Goal: Task Accomplishment & Management: Use online tool/utility

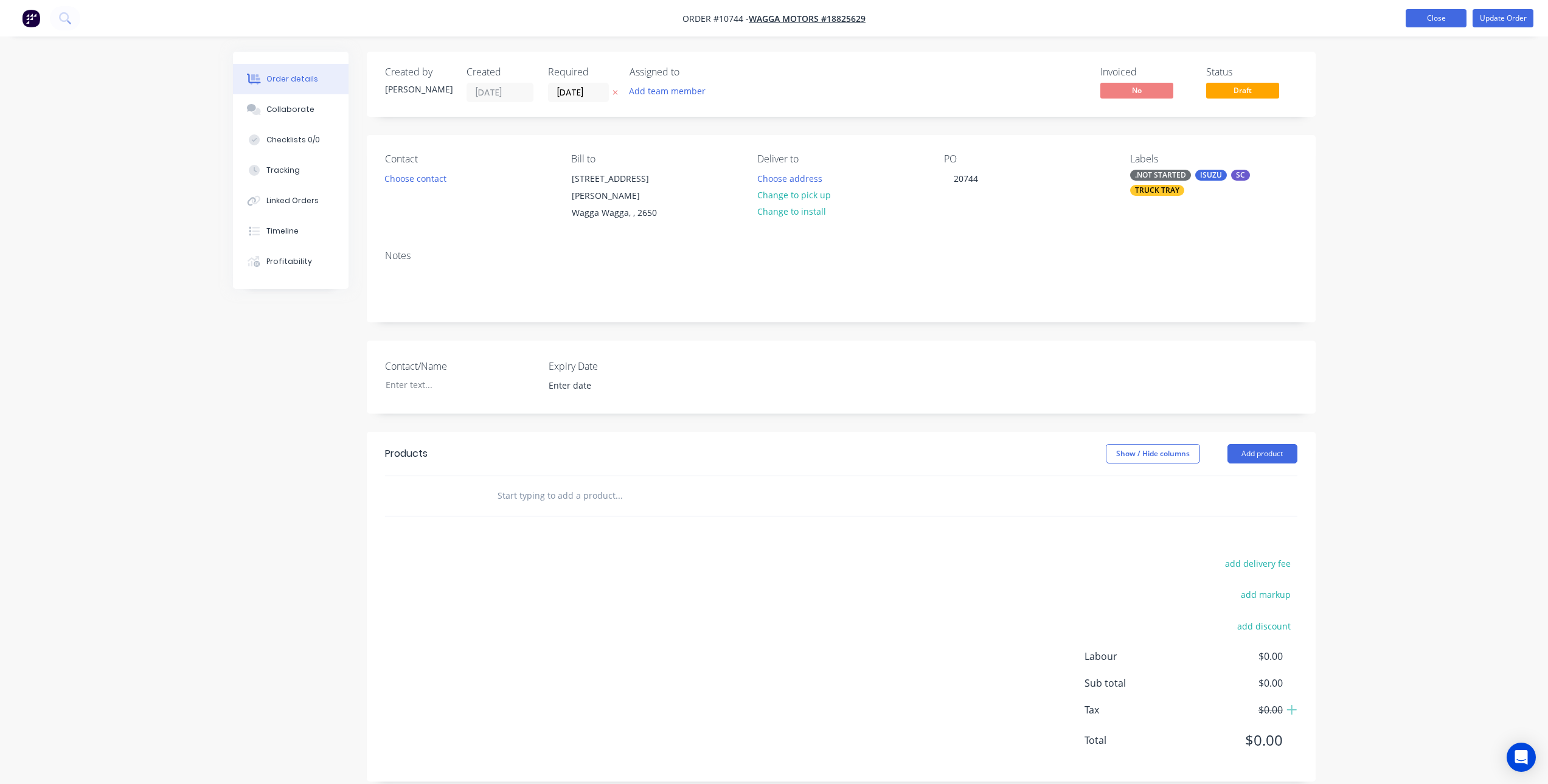
click at [1418, 26] on button "Close" at bounding box center [1436, 18] width 61 height 18
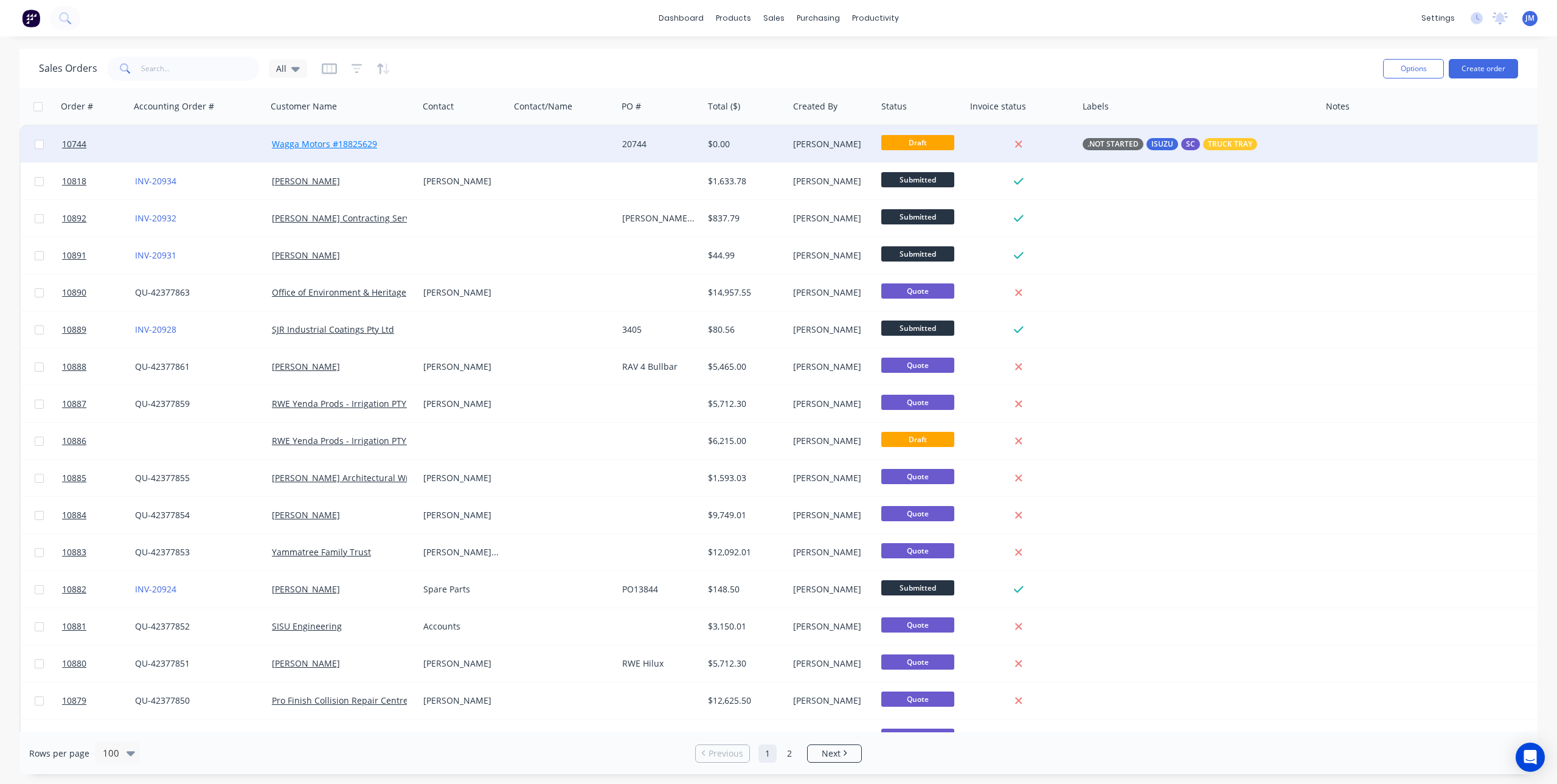
click at [322, 140] on link "Wagga Motors #18825629" at bounding box center [324, 143] width 105 height 12
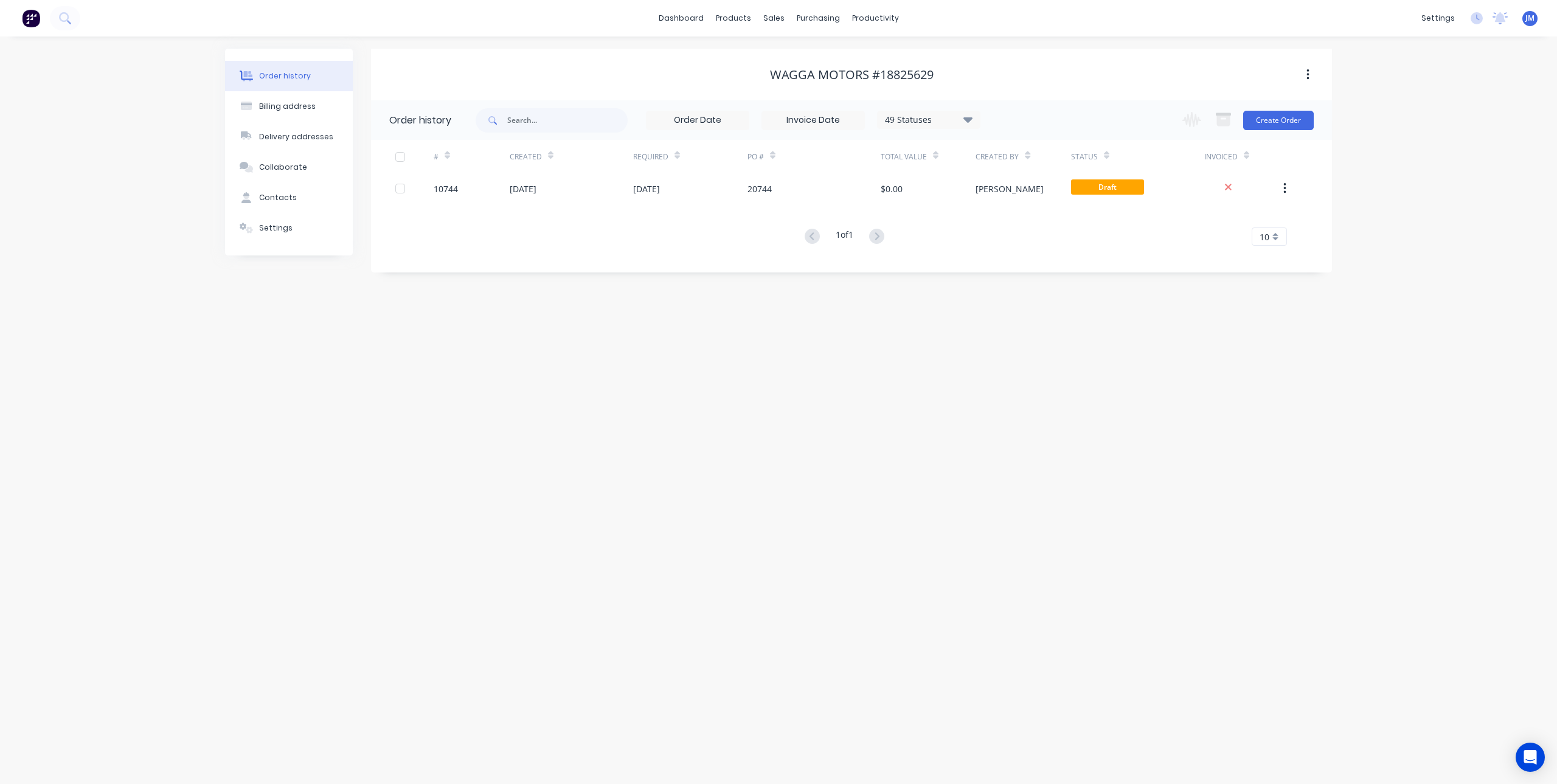
click at [1304, 73] on button "button" at bounding box center [1309, 75] width 29 height 22
click at [1427, 75] on div "Order history Billing address Delivery addresses Collaborate Contacts Settings …" at bounding box center [778, 409] width 1557 height 747
click at [1305, 73] on button "button" at bounding box center [1309, 75] width 29 height 22
click at [1470, 91] on div "Order history Billing address Delivery addresses Collaborate Contacts Settings …" at bounding box center [778, 409] width 1557 height 747
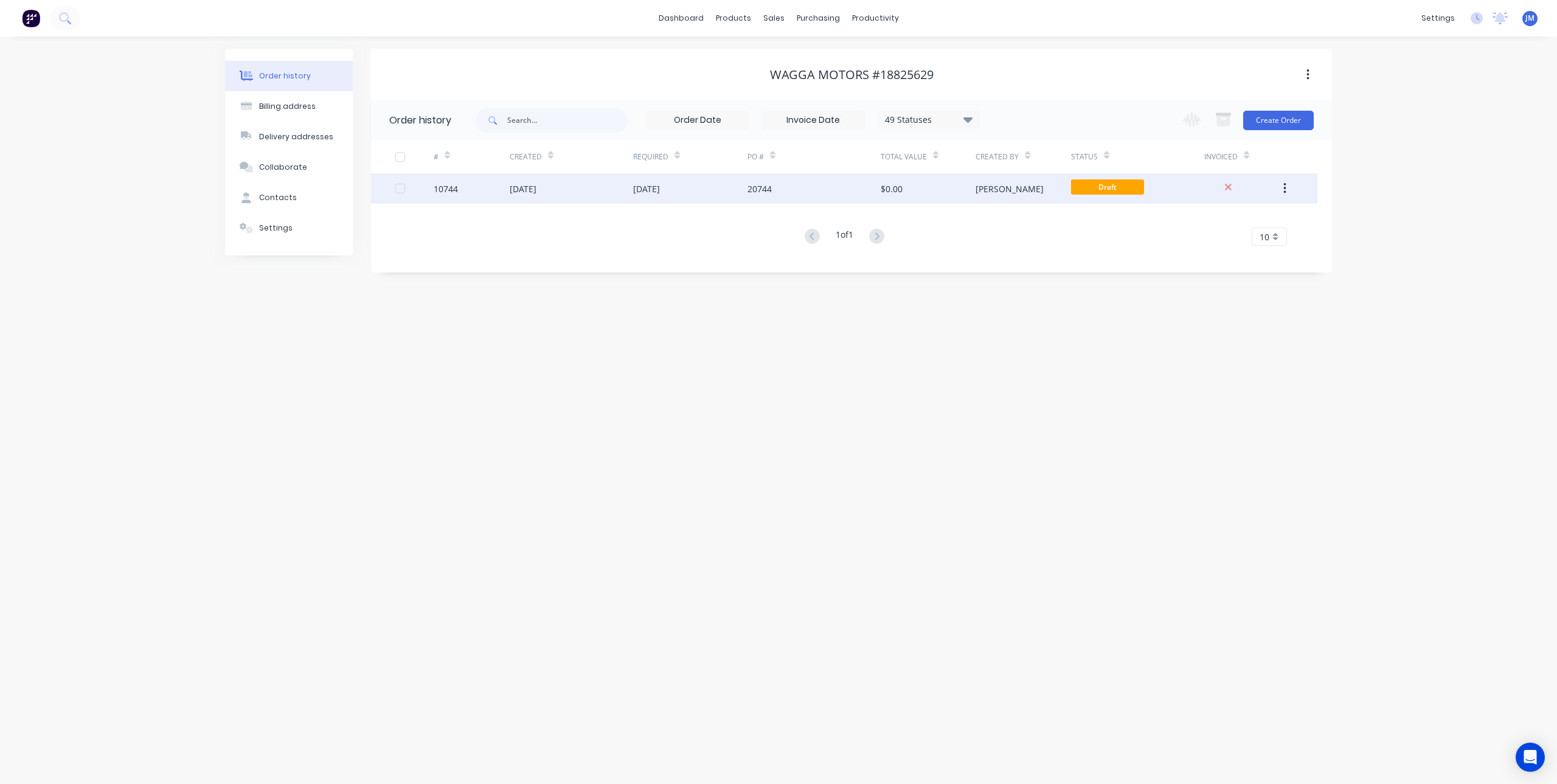
click at [651, 188] on div "[DATE]" at bounding box center [647, 188] width 27 height 13
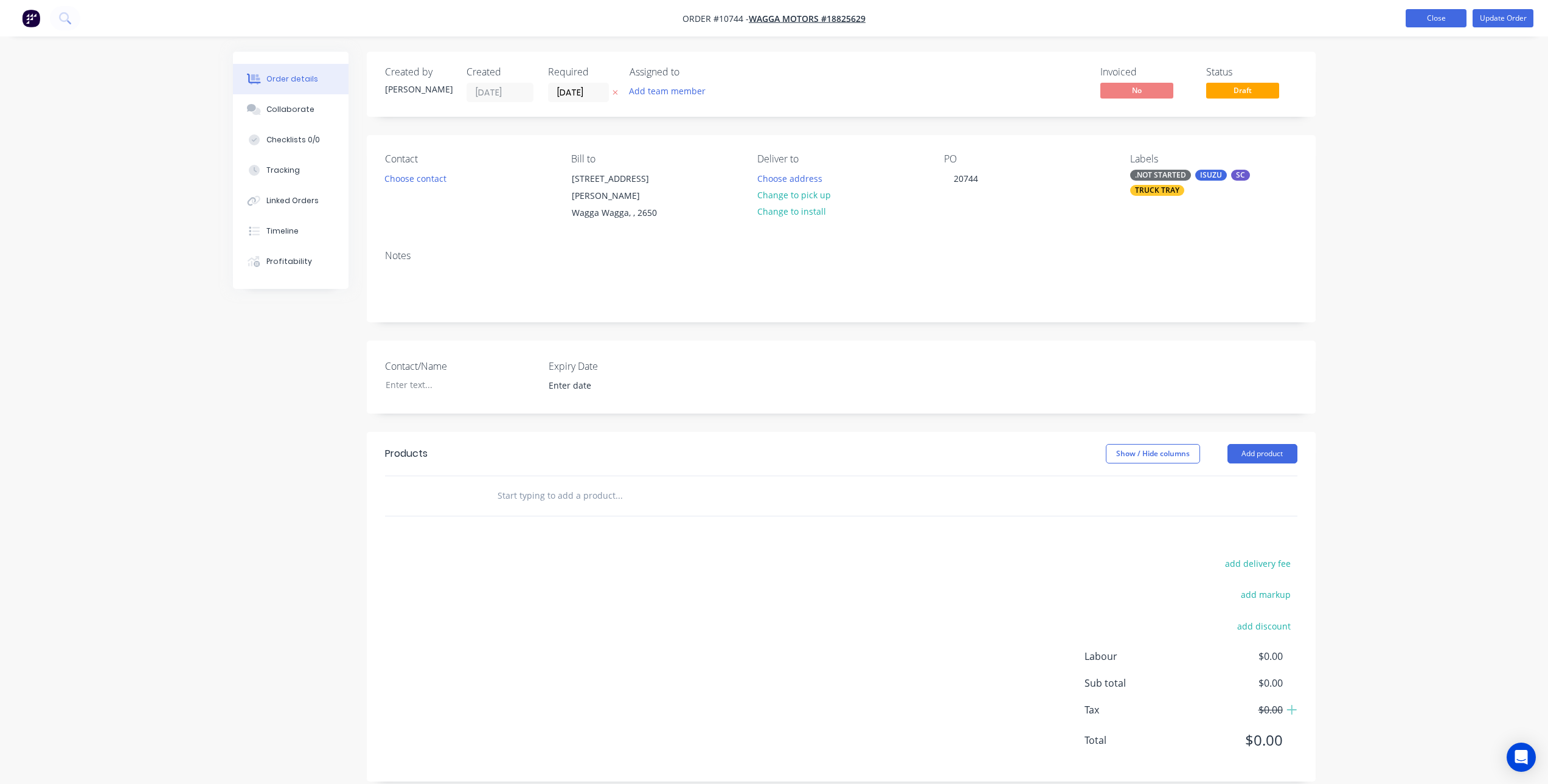
click at [1434, 17] on button "Close" at bounding box center [1436, 18] width 61 height 18
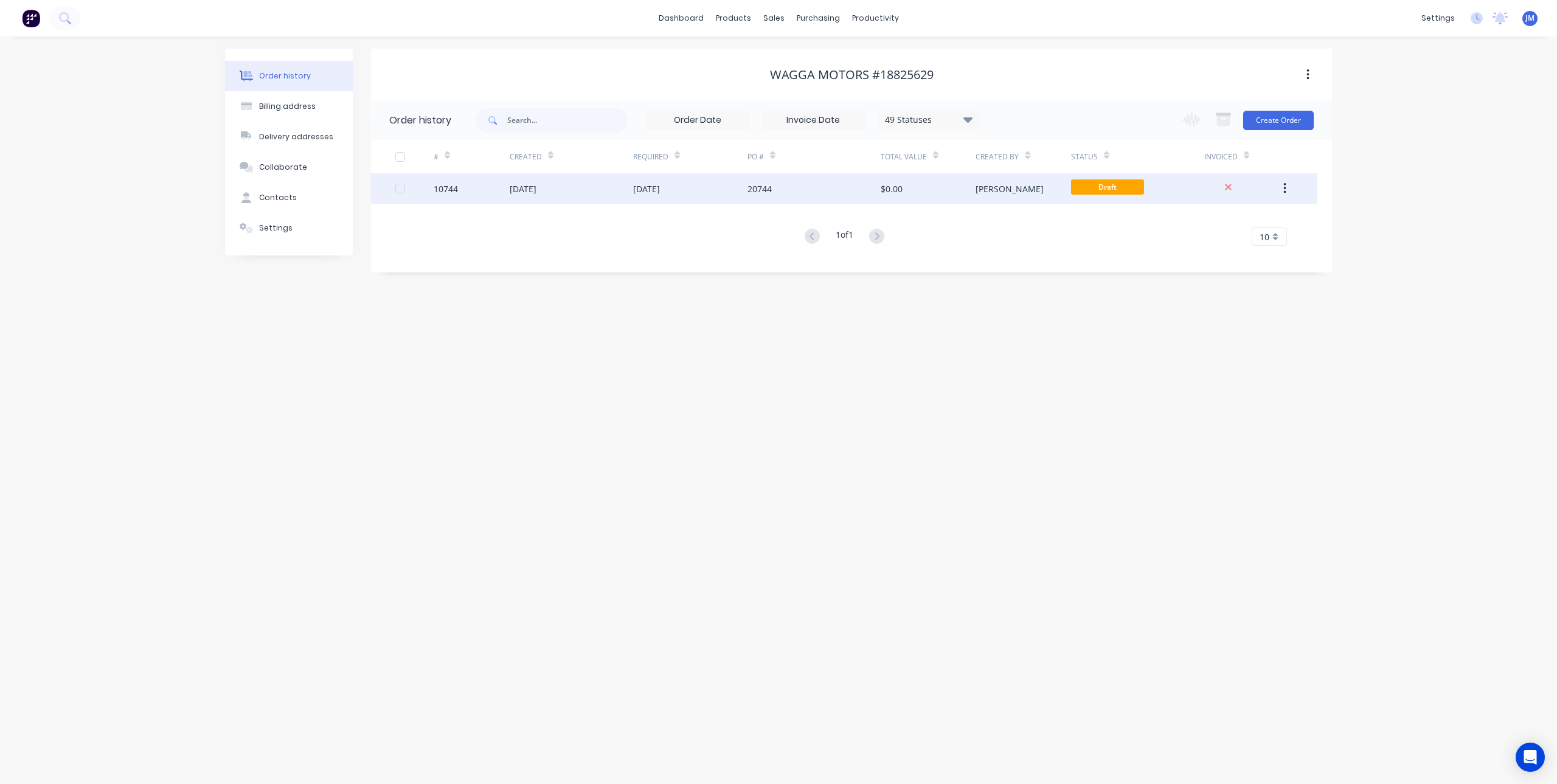
click at [1289, 186] on button "button" at bounding box center [1285, 188] width 29 height 22
click at [1227, 217] on div "Archive" at bounding box center [1241, 220] width 93 height 17
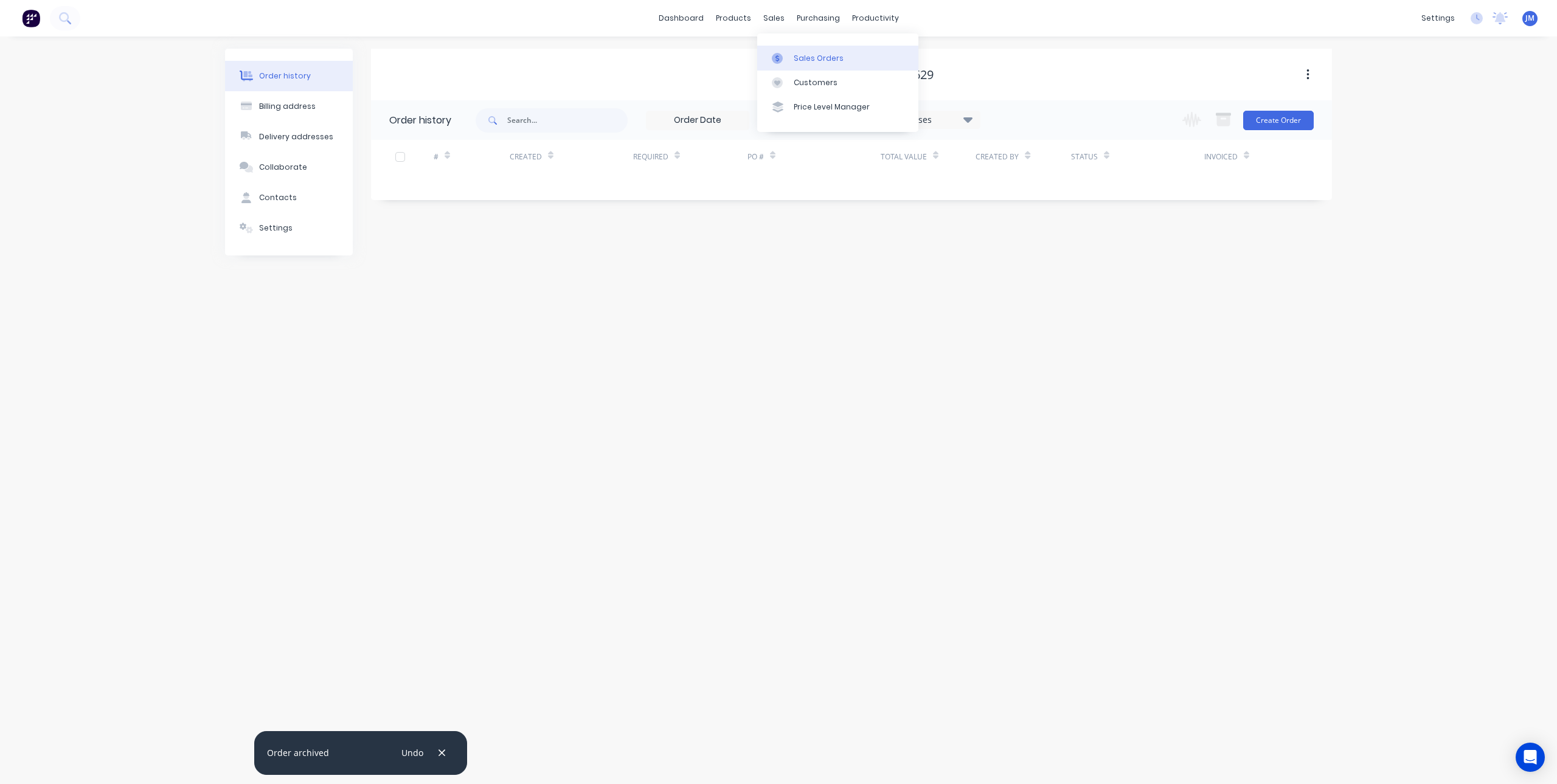
click at [792, 58] on link "Sales Orders" at bounding box center [838, 57] width 161 height 24
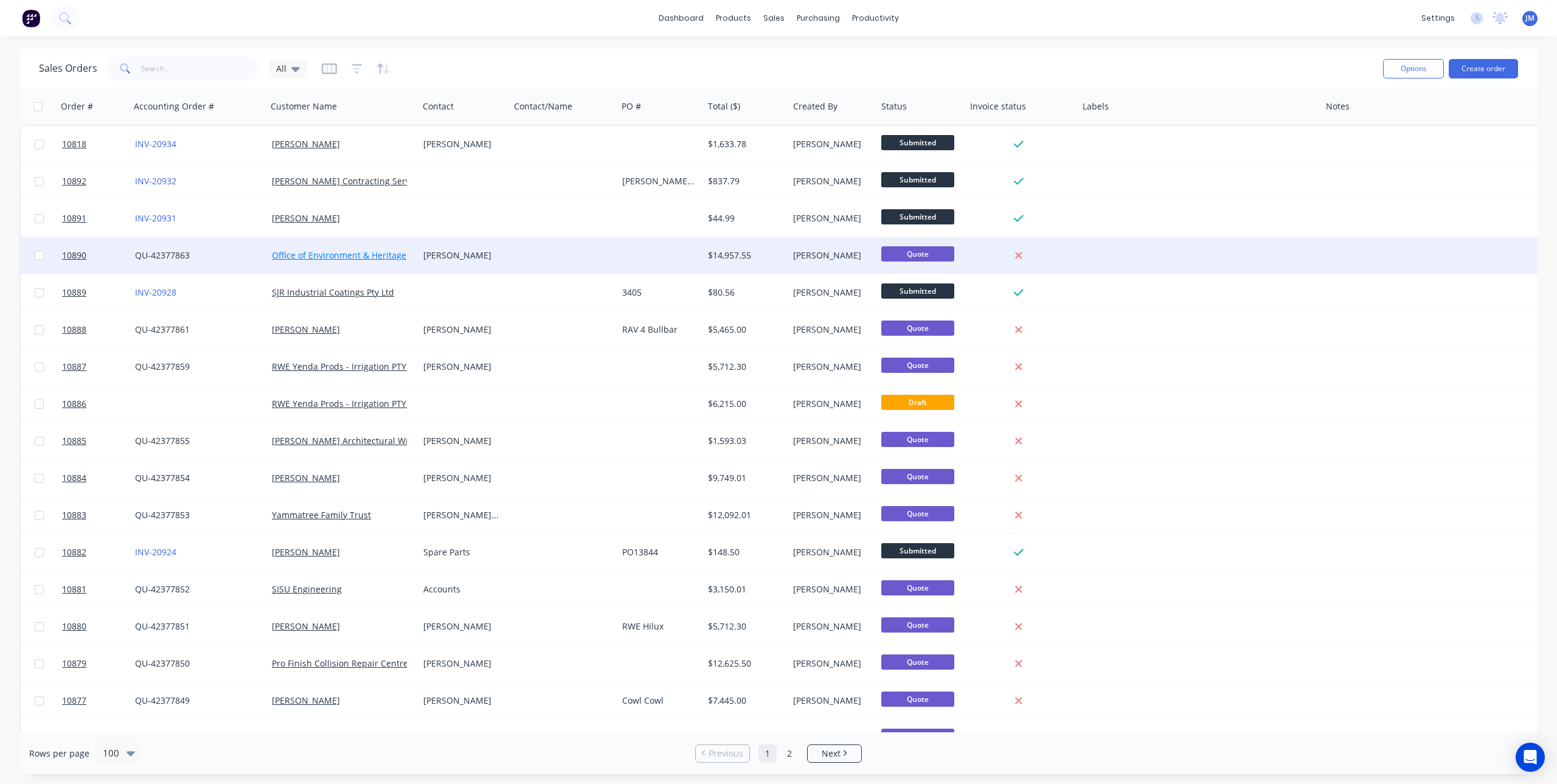
click at [325, 251] on link "Office of Environment & Heritage" at bounding box center [339, 254] width 134 height 12
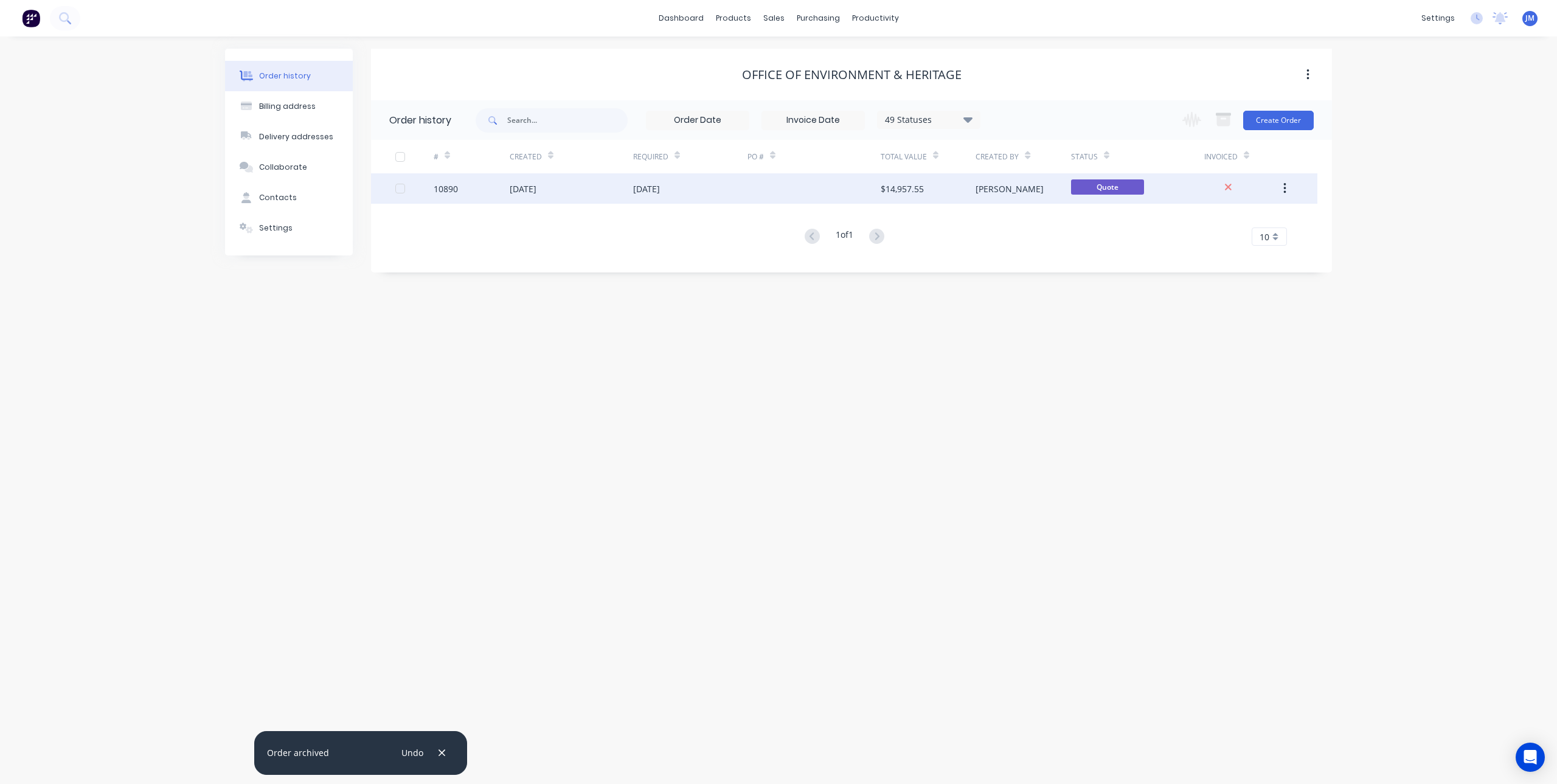
click at [821, 191] on div at bounding box center [813, 188] width 133 height 31
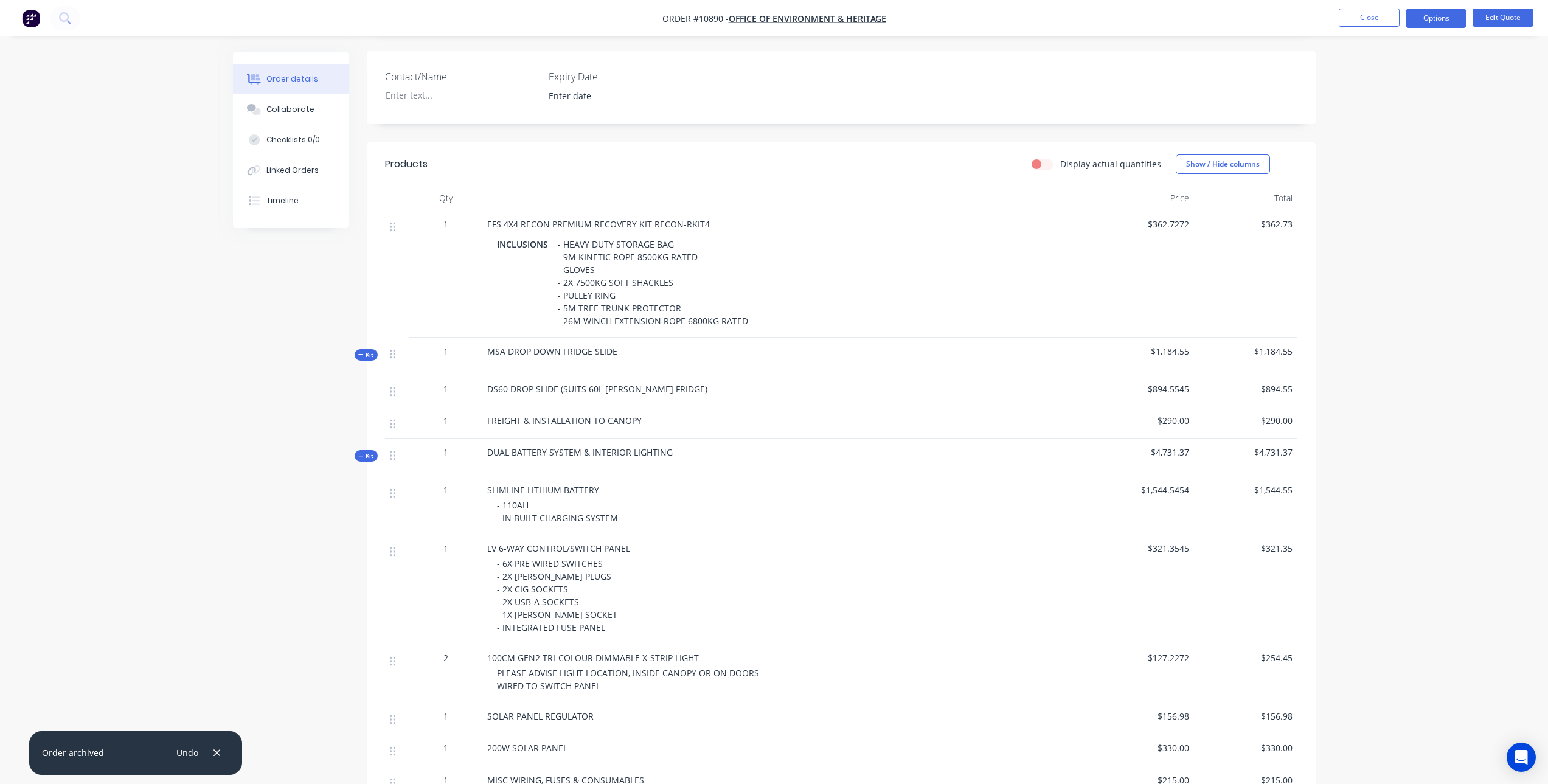
scroll to position [425, 0]
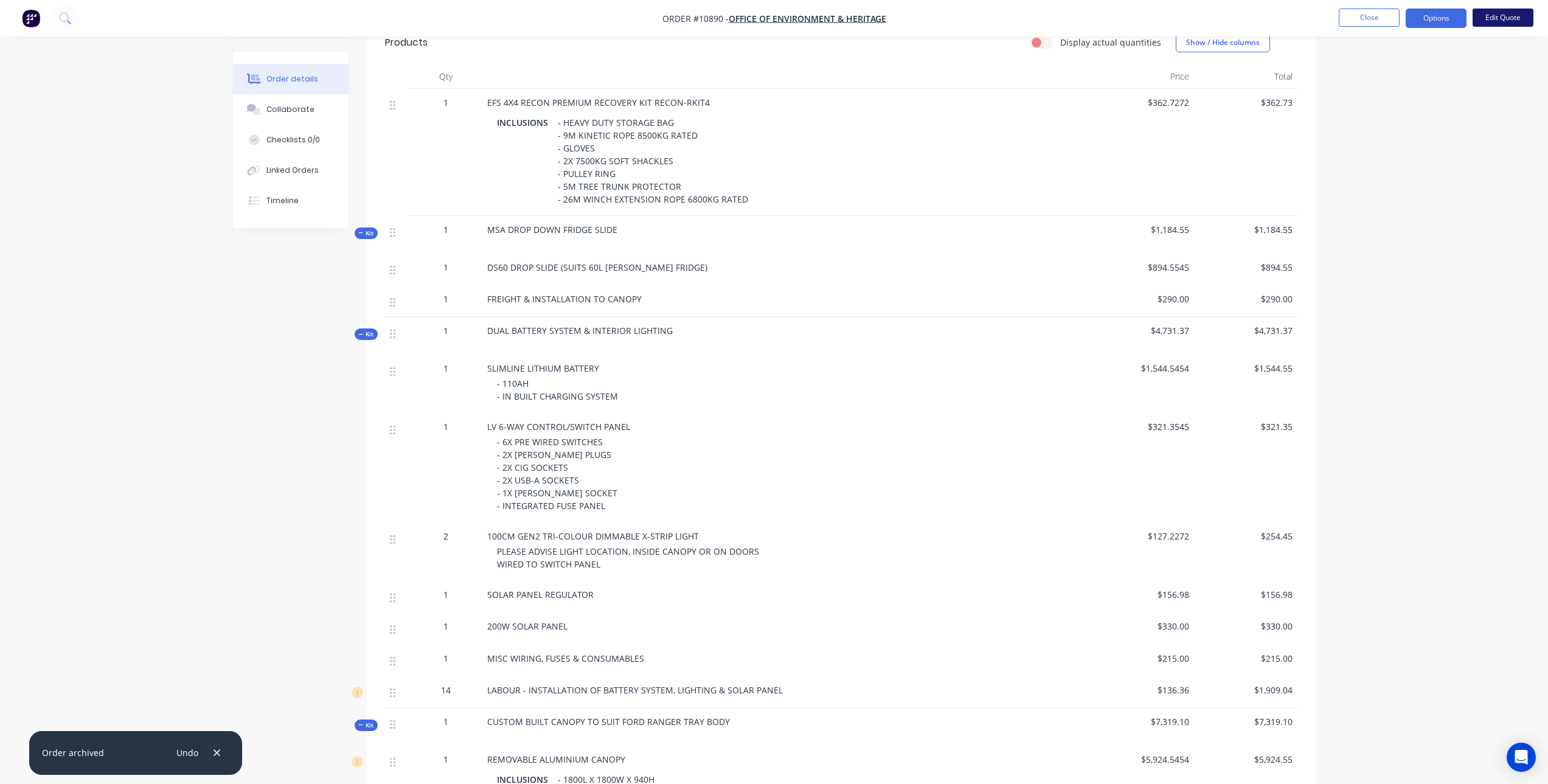
click at [1495, 14] on button "Edit Quote" at bounding box center [1503, 17] width 61 height 18
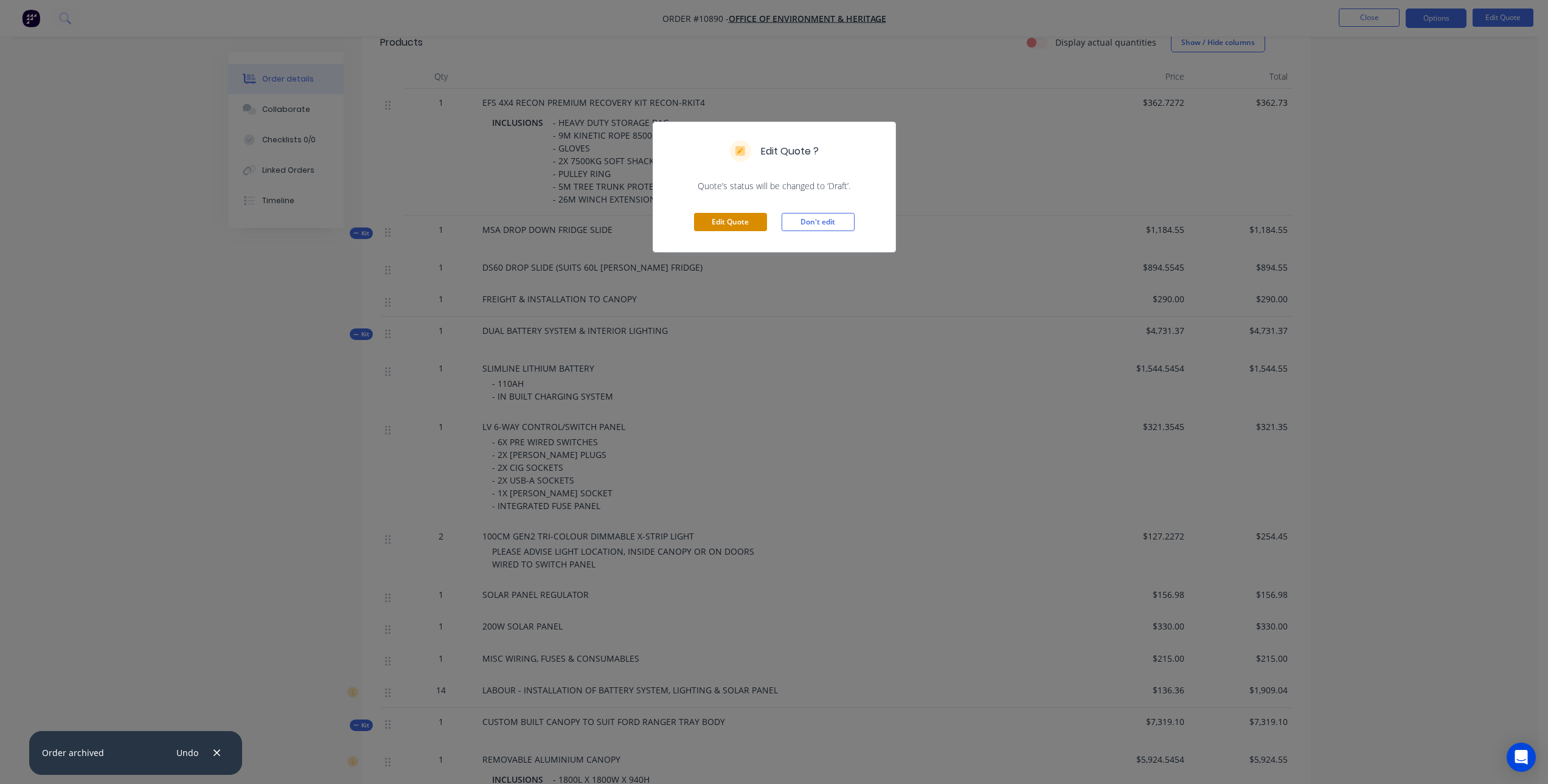
click at [741, 225] on button "Edit Quote" at bounding box center [730, 222] width 73 height 18
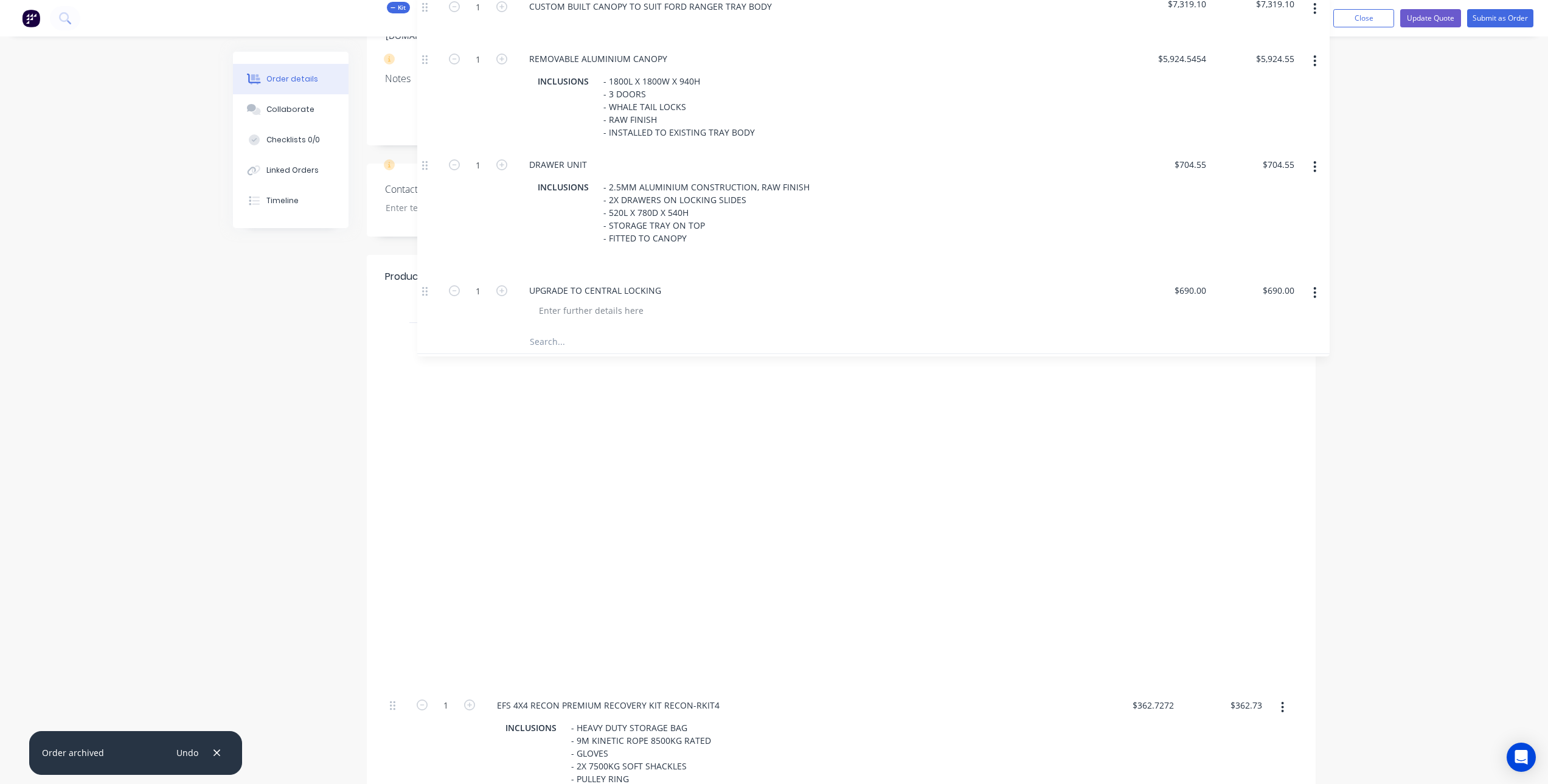
scroll to position [227, 0]
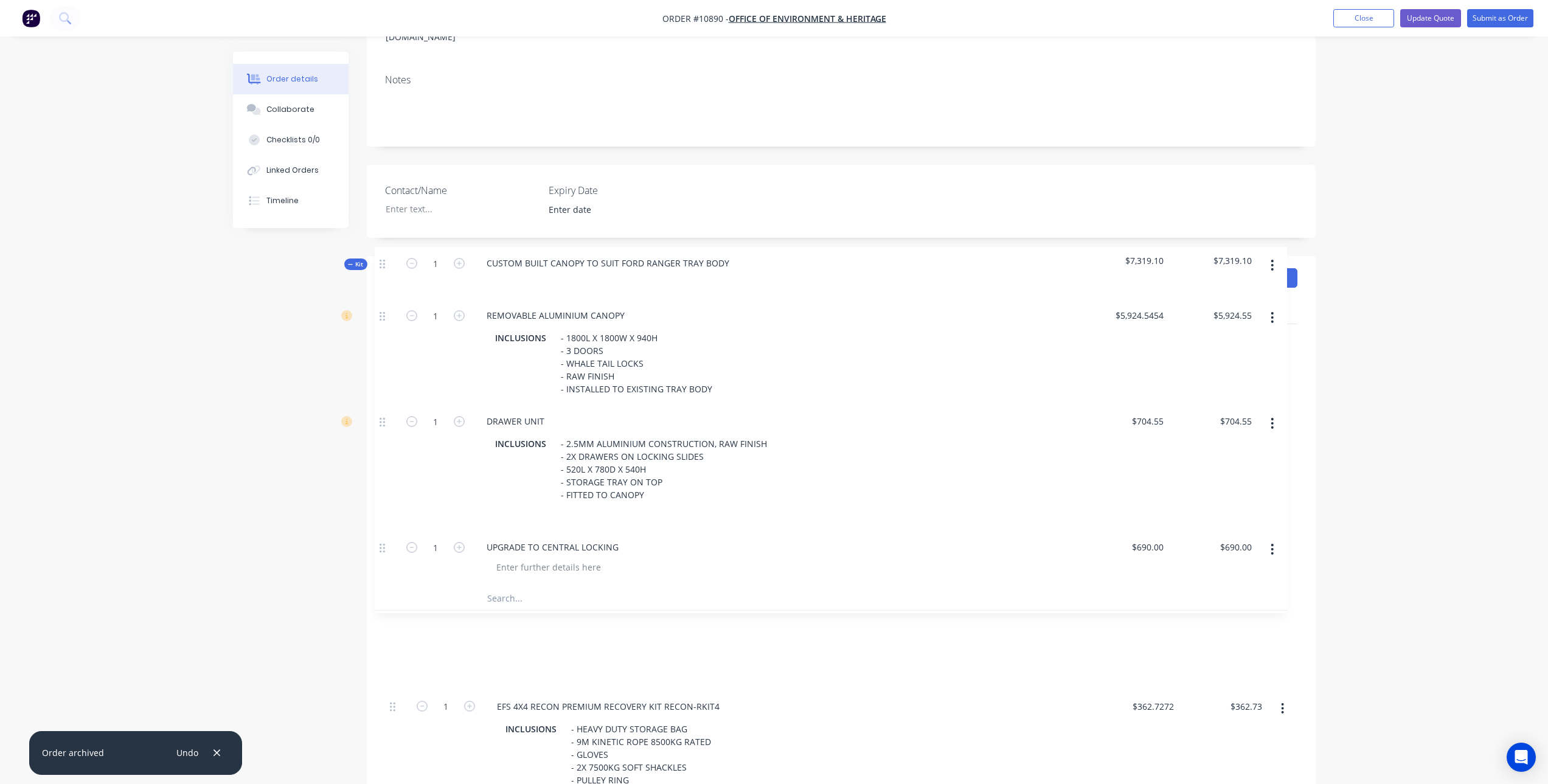
drag, startPoint x: 392, startPoint y: 292, endPoint x: 382, endPoint y: 258, distance: 35.4
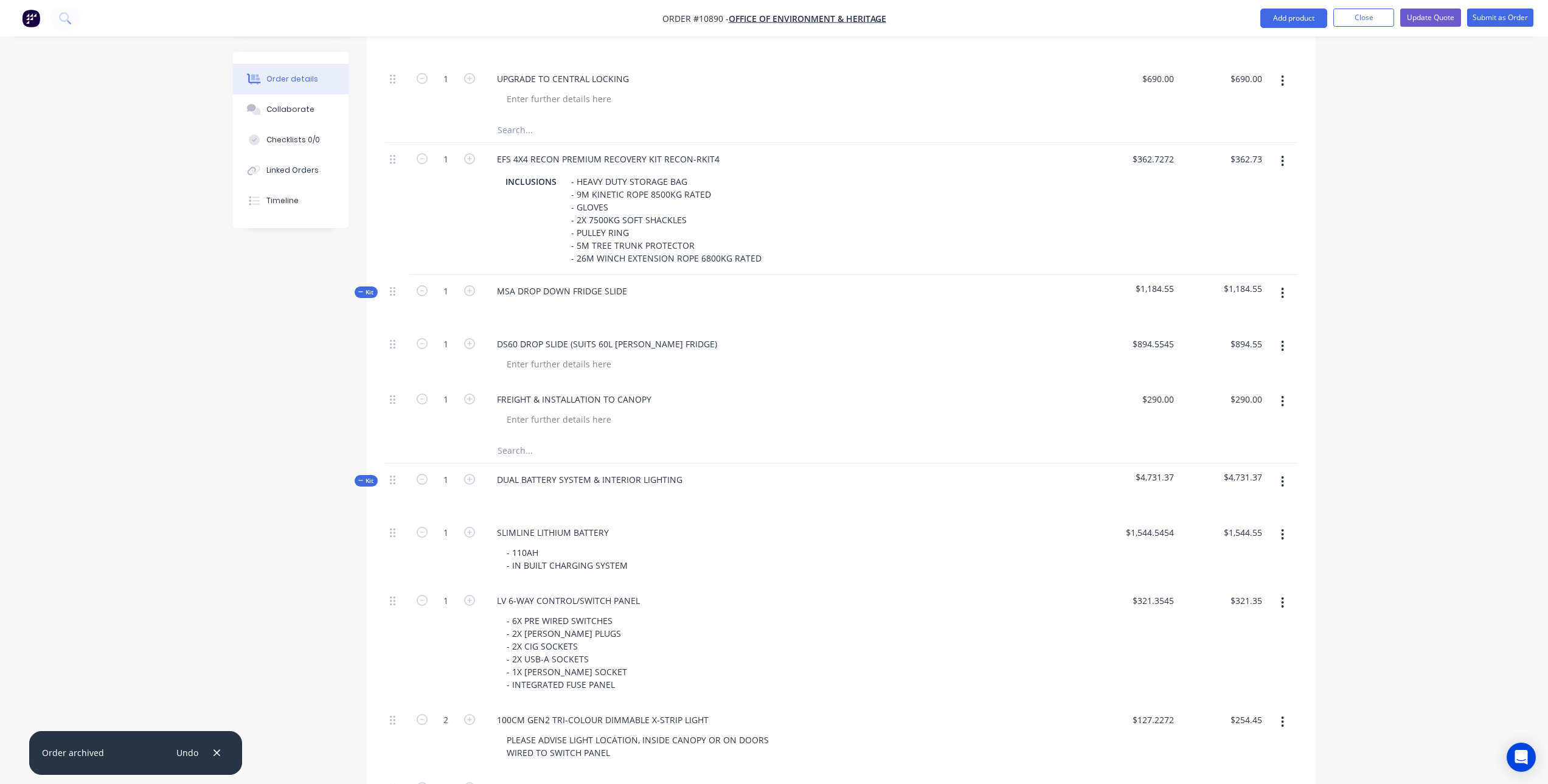
scroll to position [777, 0]
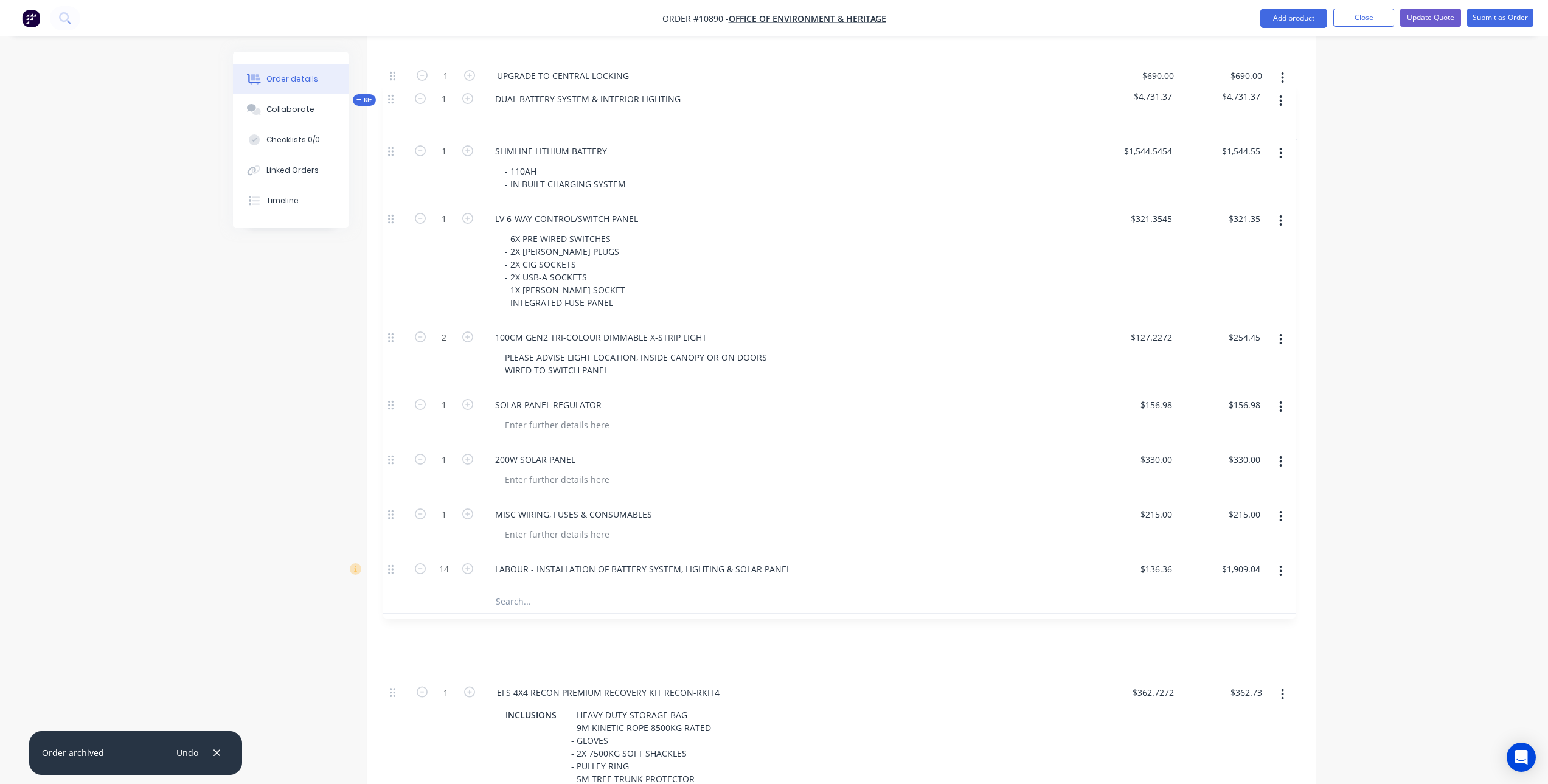
drag, startPoint x: 394, startPoint y: 443, endPoint x: 395, endPoint y: 91, distance: 352.0
click at [395, 91] on div "Kit 1 CUSTOM BUILT CANOPY TO SUIT FORD RANGER TRAY BODY $7,319.10 $7,319.10 1 R…" at bounding box center [841, 385] width 912 height 1223
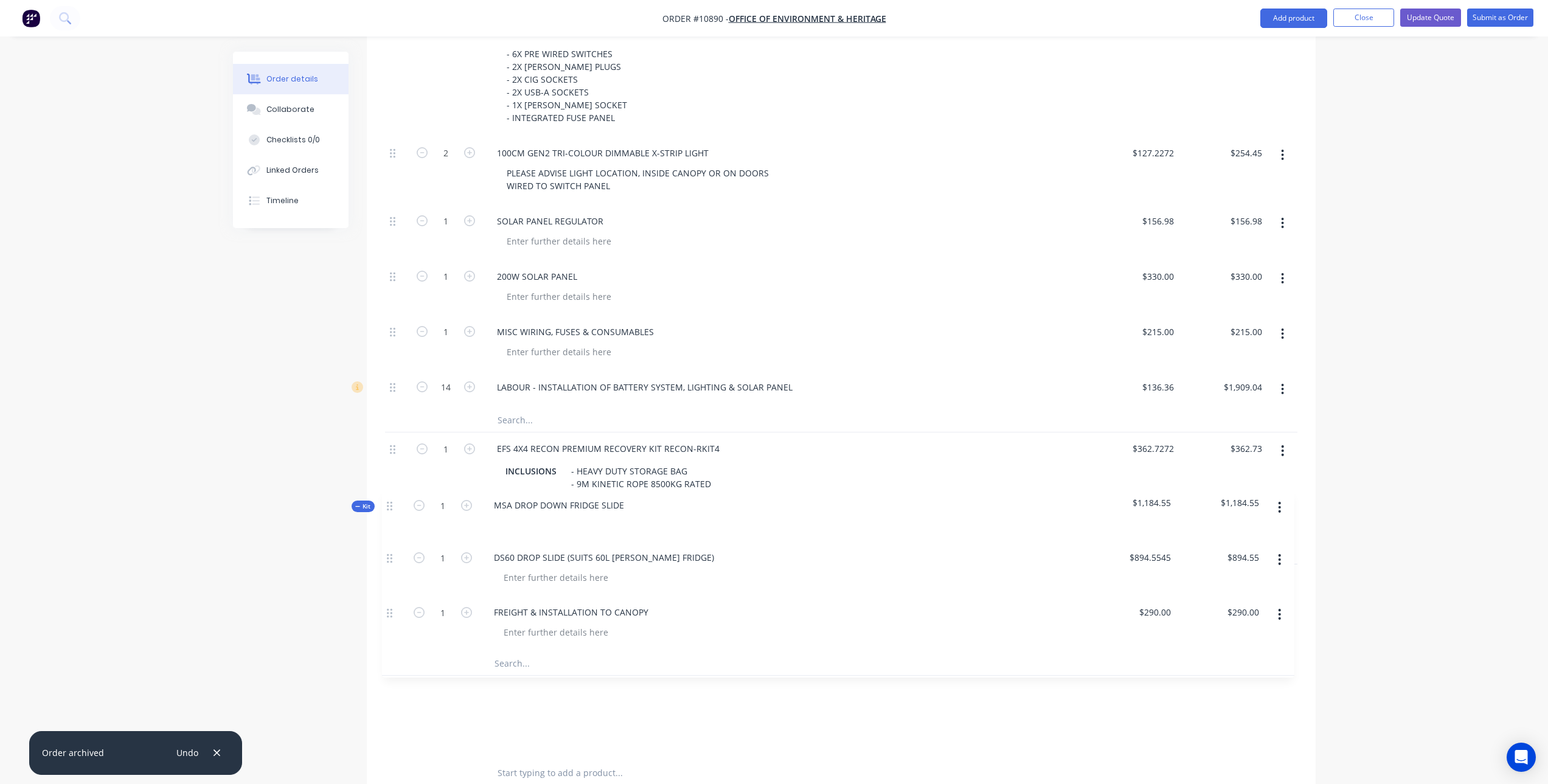
scroll to position [1021, 0]
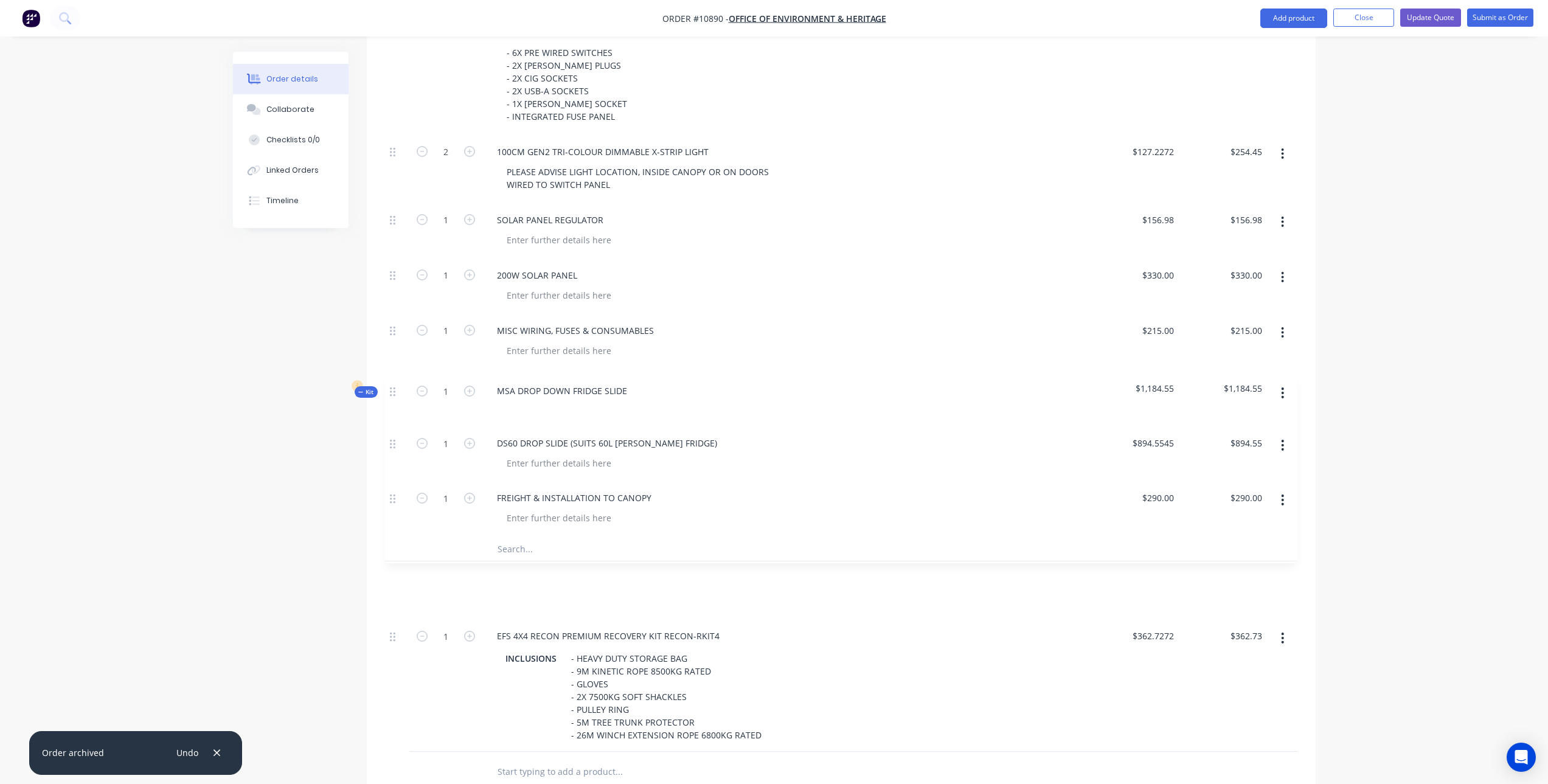
drag, startPoint x: 398, startPoint y: 545, endPoint x: 398, endPoint y: 387, distance: 158.0
click at [398, 387] on div "Kit 1 CUSTOM BUILT CANOPY TO SUIT FORD RANGER TRAY BODY $7,319.10 $7,319.10 1 R…" at bounding box center [841, 140] width 912 height 1223
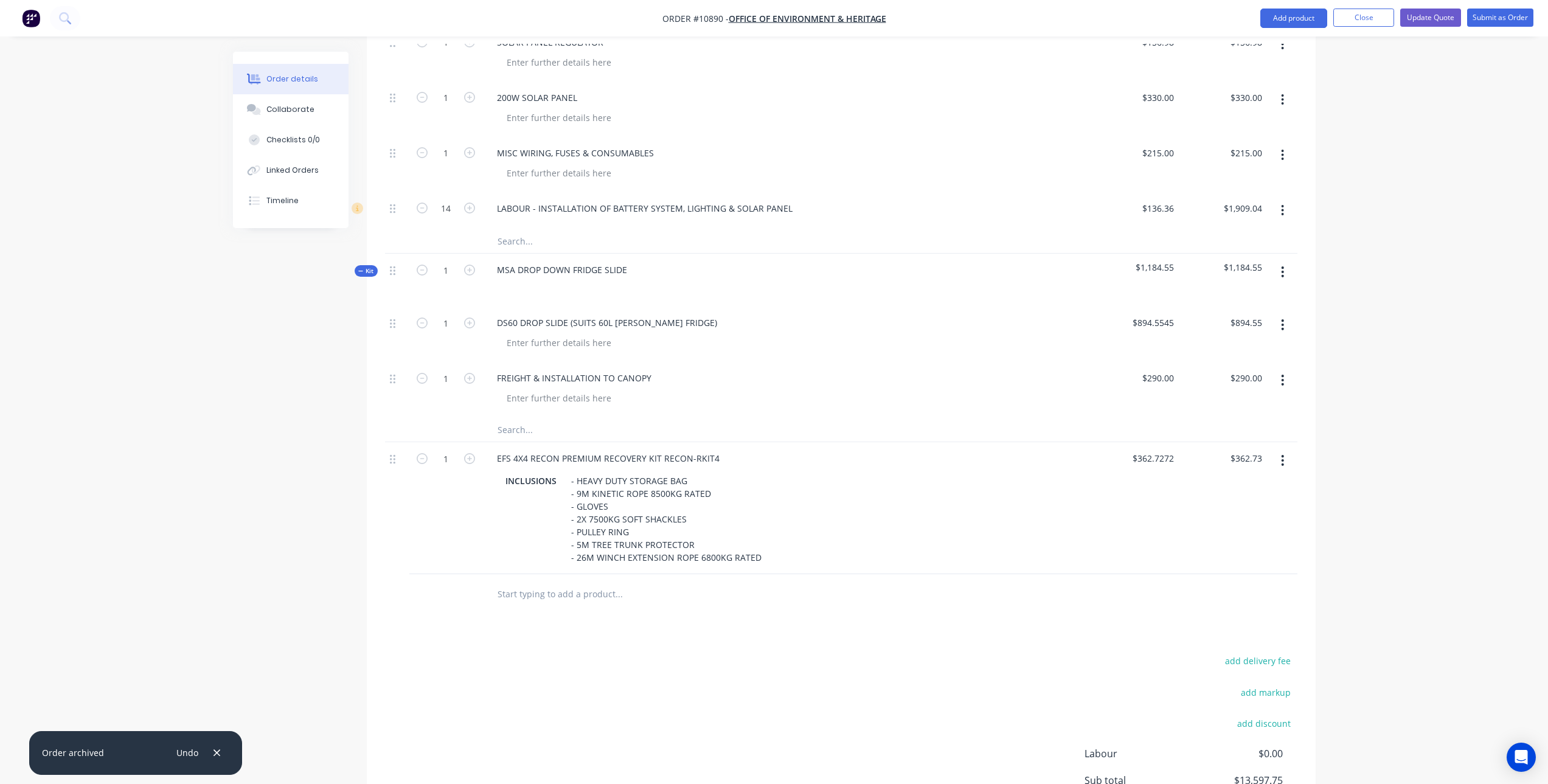
scroll to position [1204, 0]
click at [547, 577] on input "text" at bounding box center [619, 588] width 244 height 24
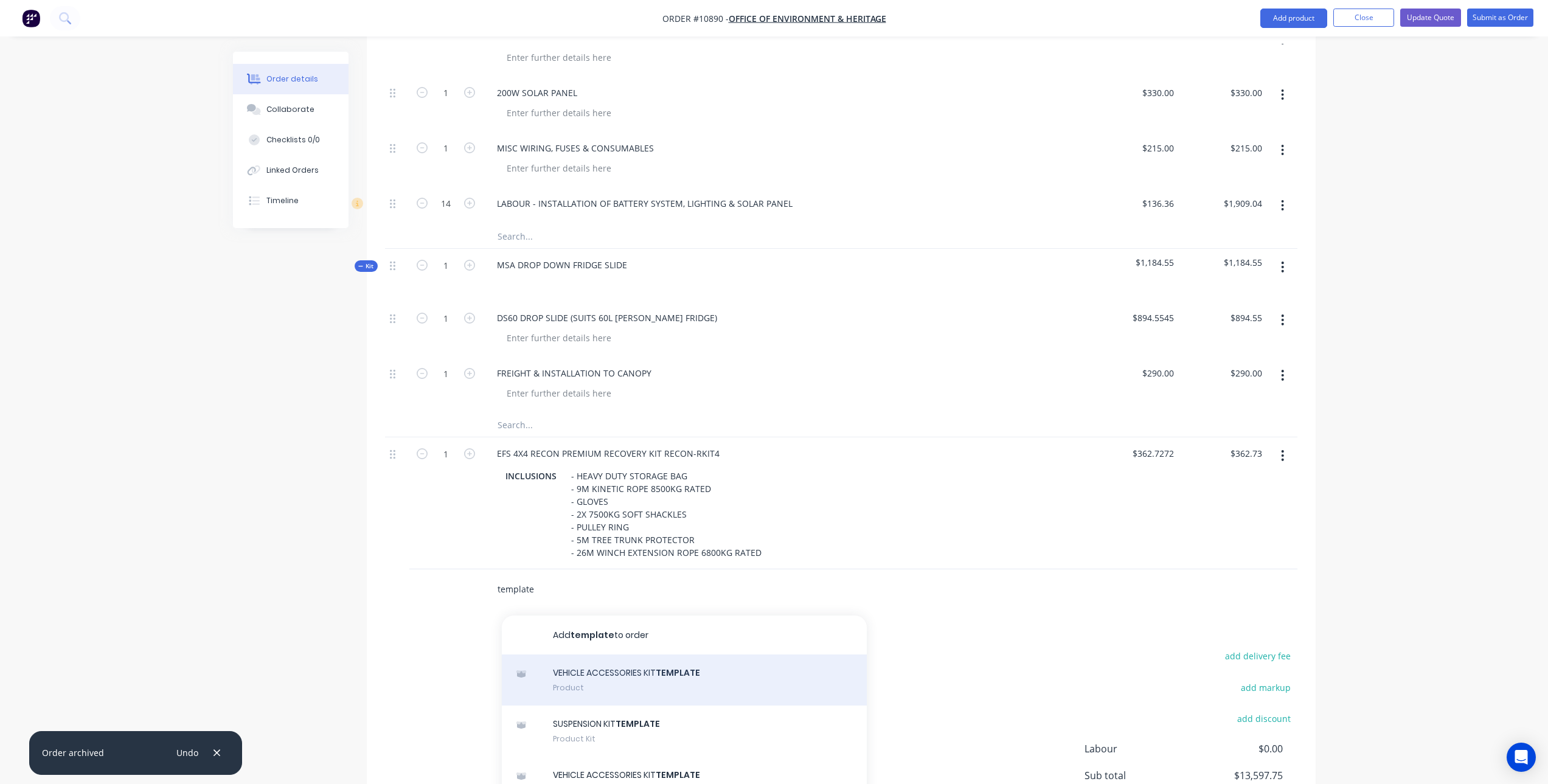
type input "template"
click at [641, 655] on div "VEHICLE ACCESSORIES KIT TEMPLATE Product" at bounding box center [684, 680] width 365 height 51
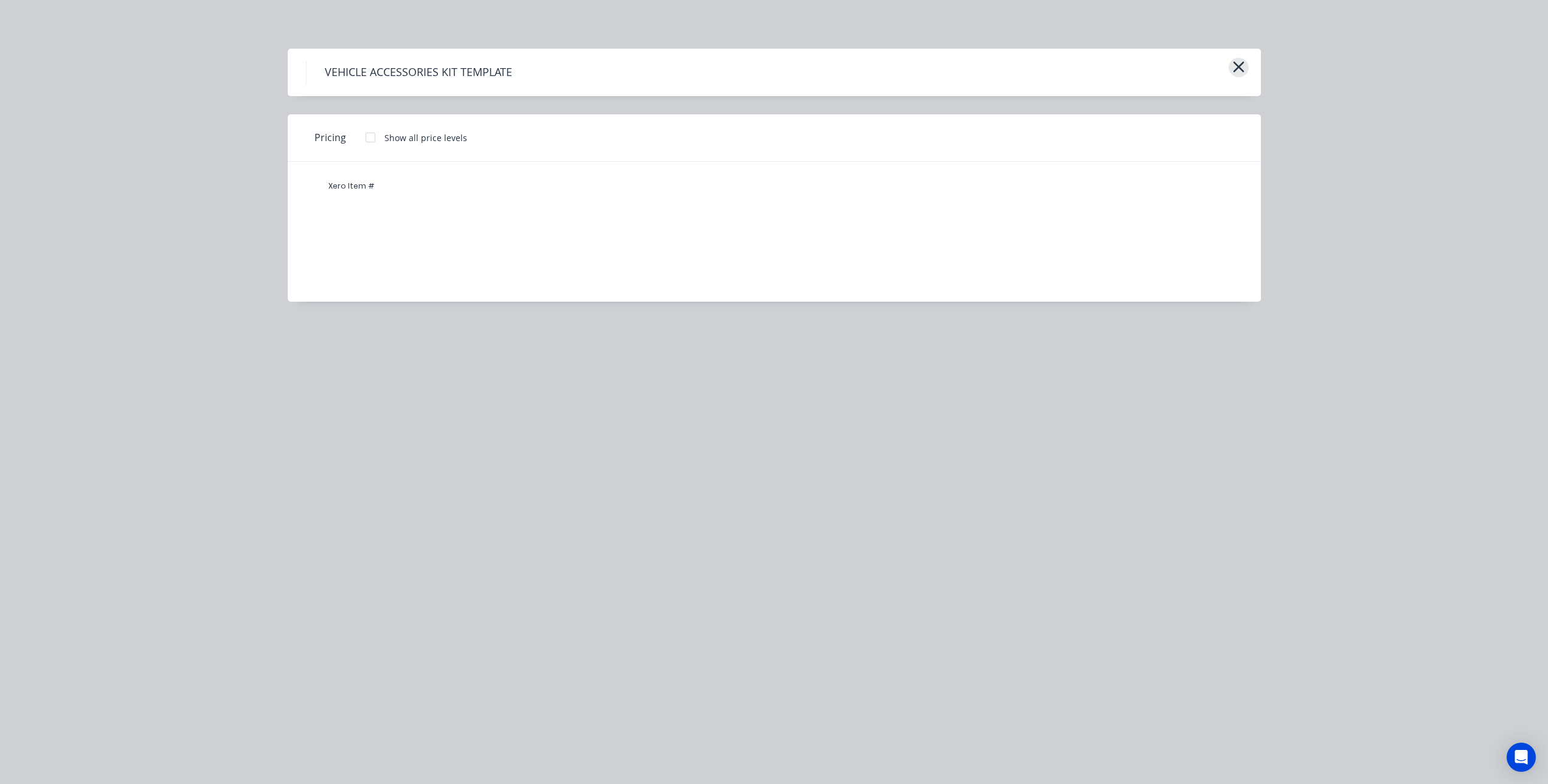
click at [1235, 72] on icon "button" at bounding box center [1238, 67] width 11 height 11
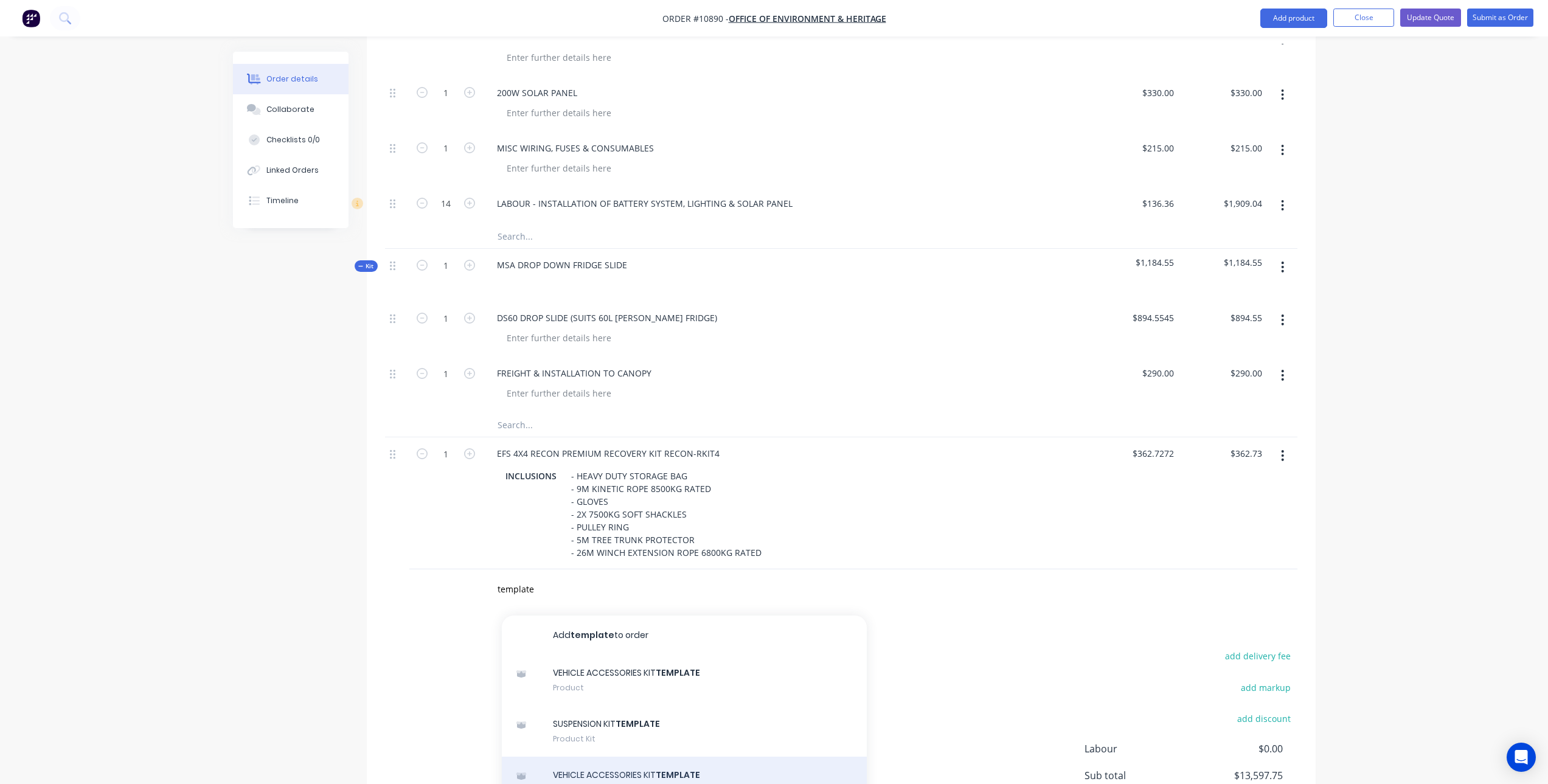
click at [663, 757] on div "VEHICLE ACCESSORIES KIT TEMPLATE Product Kit" at bounding box center [684, 782] width 365 height 51
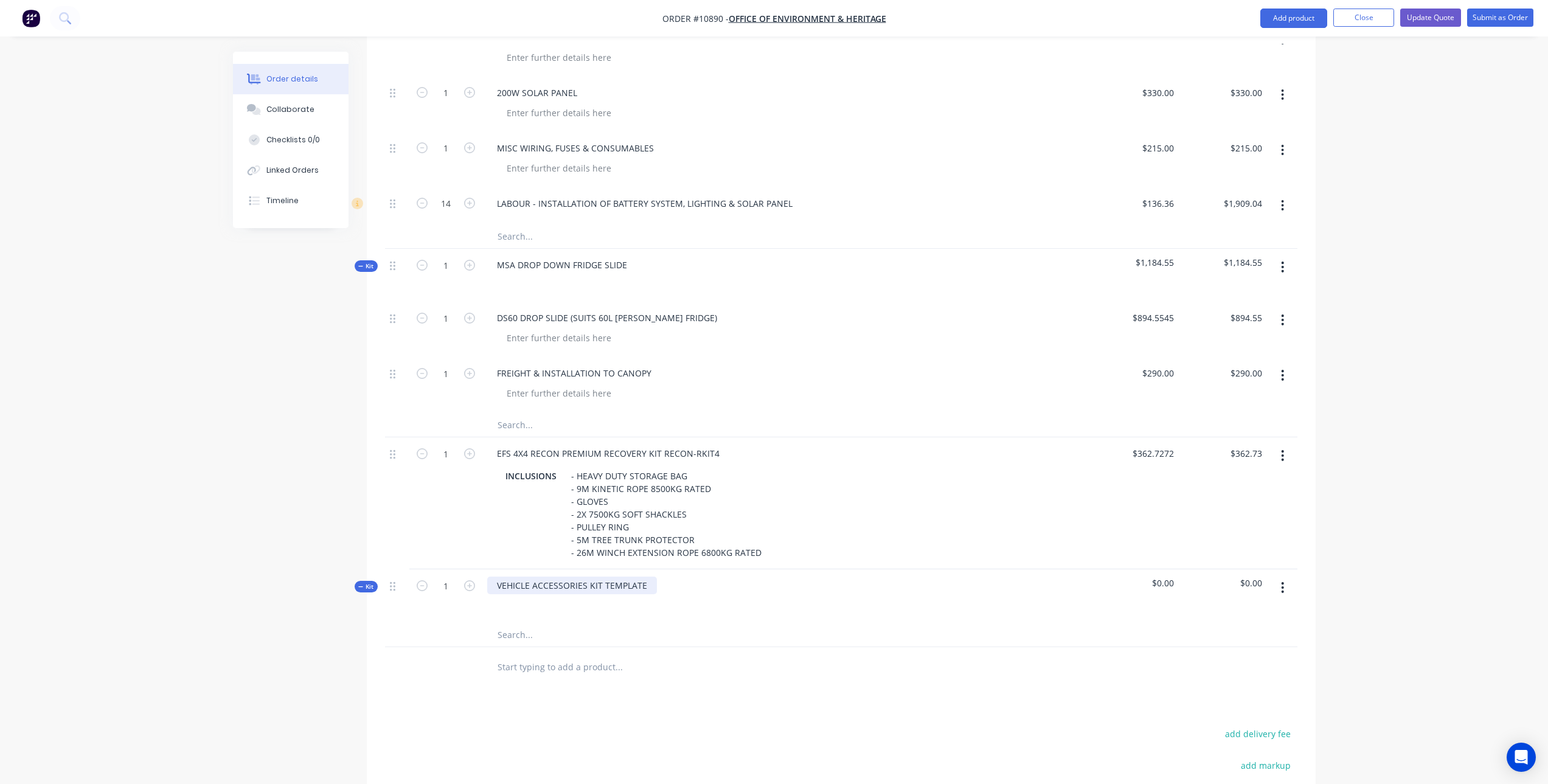
click at [646, 577] on div "VEHICLE ACCESSORIES KIT TEMPLATE" at bounding box center [572, 585] width 169 height 17
drag, startPoint x: 646, startPoint y: 547, endPoint x: 448, endPoint y: 553, distance: 198.1
click at [448, 569] on div "Kit 1 VEHICLE ACCESSORIES KIT TEMPLATE $0.00 $0.00" at bounding box center [841, 596] width 912 height 53
click at [513, 577] on div "MAXXTAXX" at bounding box center [518, 585] width 62 height 17
click at [519, 577] on div "MAXTAXX" at bounding box center [516, 585] width 58 height 17
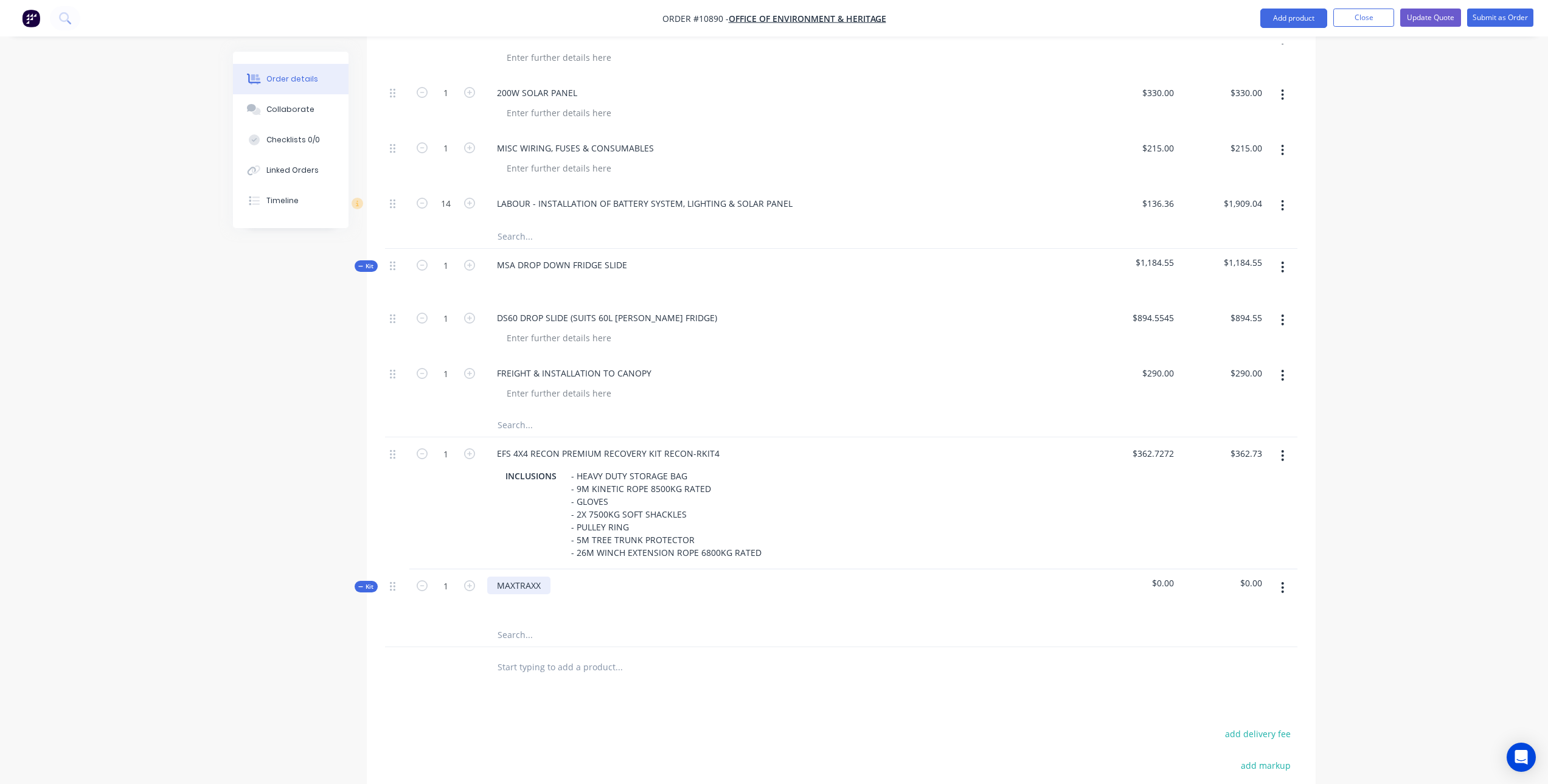
drag, startPoint x: 539, startPoint y: 551, endPoint x: 545, endPoint y: 555, distance: 7.2
click at [539, 577] on div "MAXTRAXX" at bounding box center [519, 585] width 63 height 17
click at [524, 622] on input "text" at bounding box center [619, 634] width 244 height 24
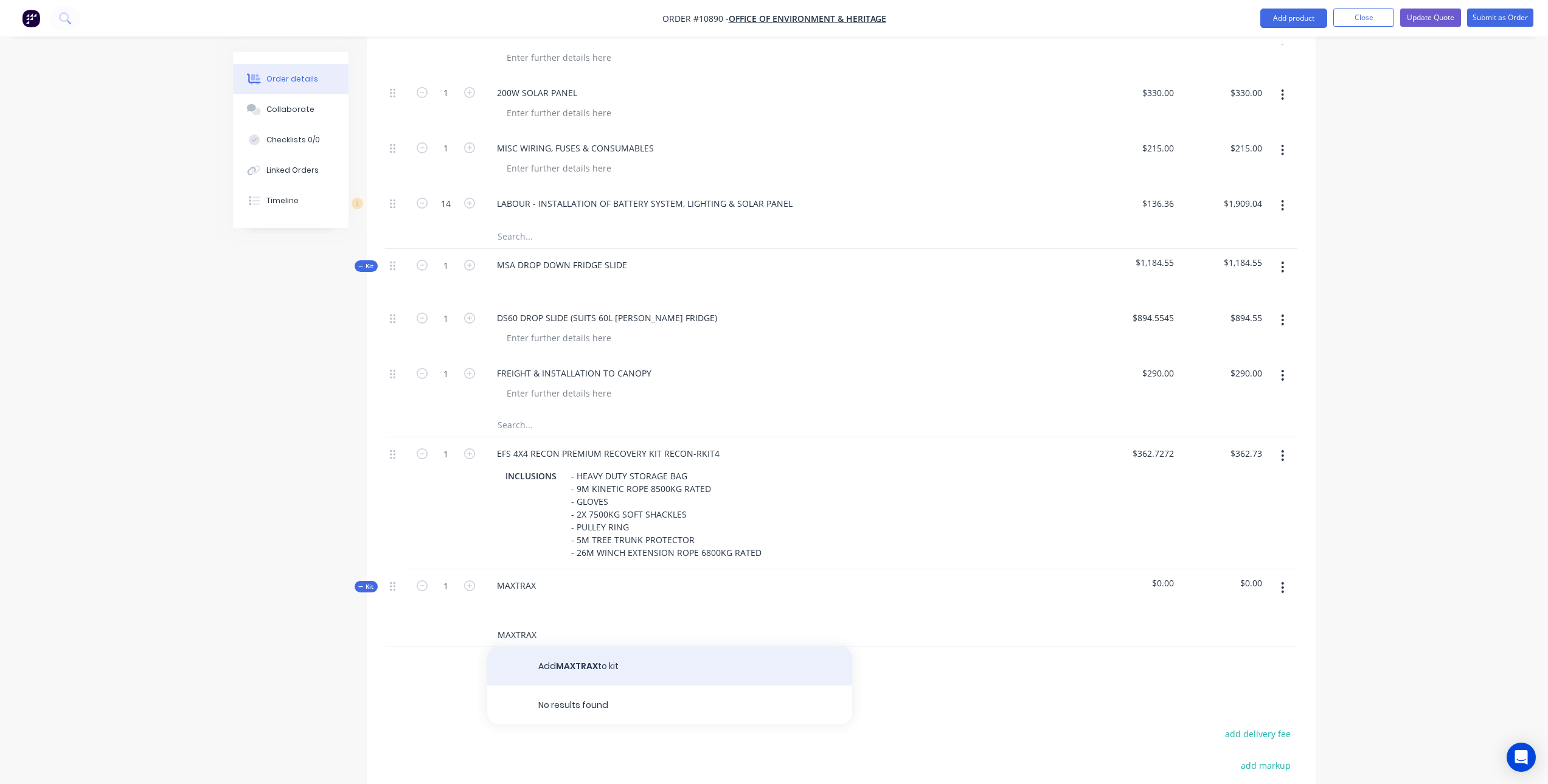
type input "MAXTRAX"
click at [600, 646] on button "Add MAXTRAX to kit" at bounding box center [669, 665] width 365 height 39
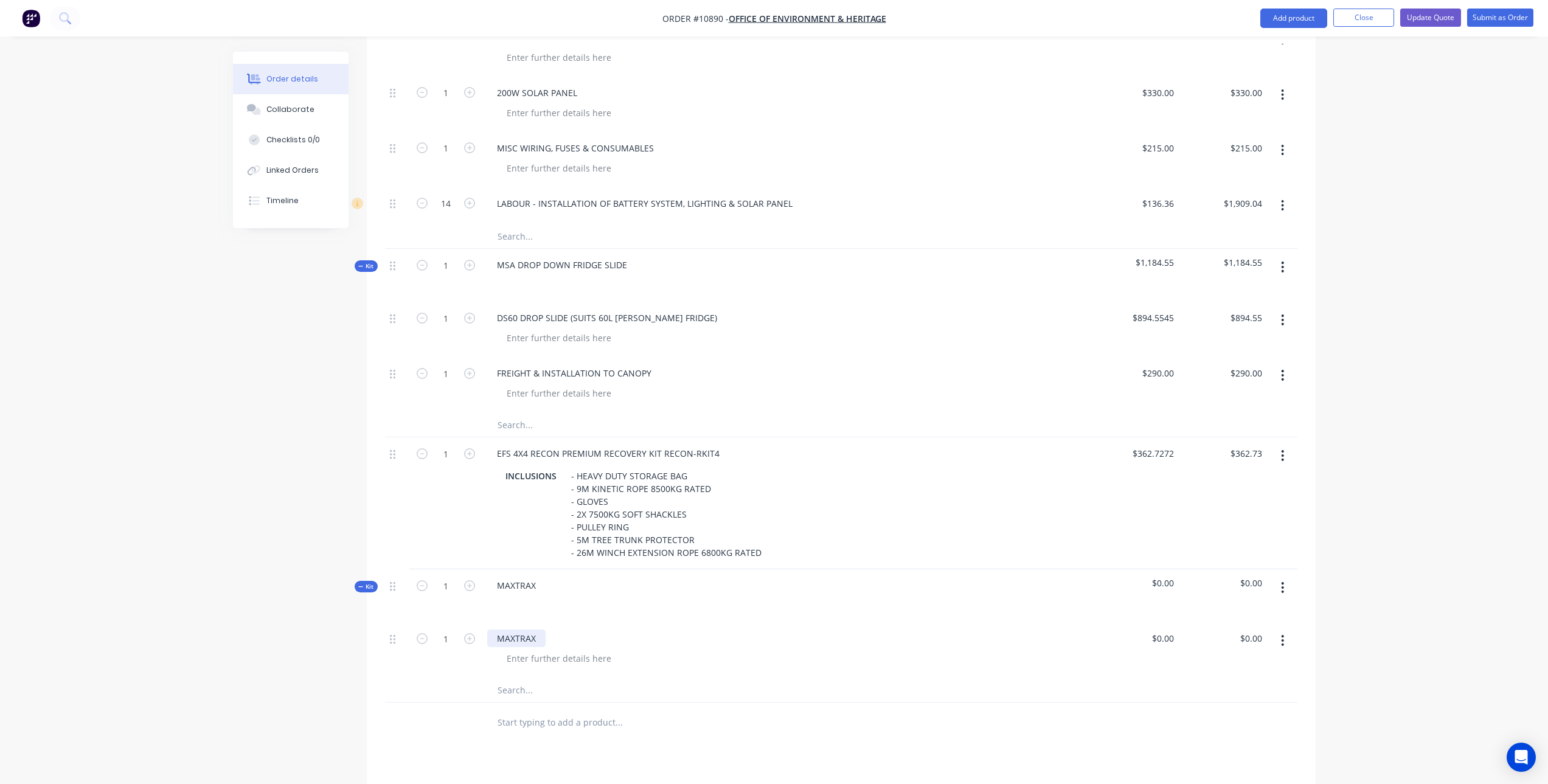
click at [538, 629] on div "MAXTRAX" at bounding box center [516, 637] width 58 height 17
click at [1173, 629] on input "0" at bounding box center [1165, 637] width 28 height 17
type input "$229.00"
click at [974, 712] on div "Products Show / Hide columns Add product Qty Price Total Kit 1 CUSTOM BUILT CAN…" at bounding box center [841, 143] width 949 height 1729
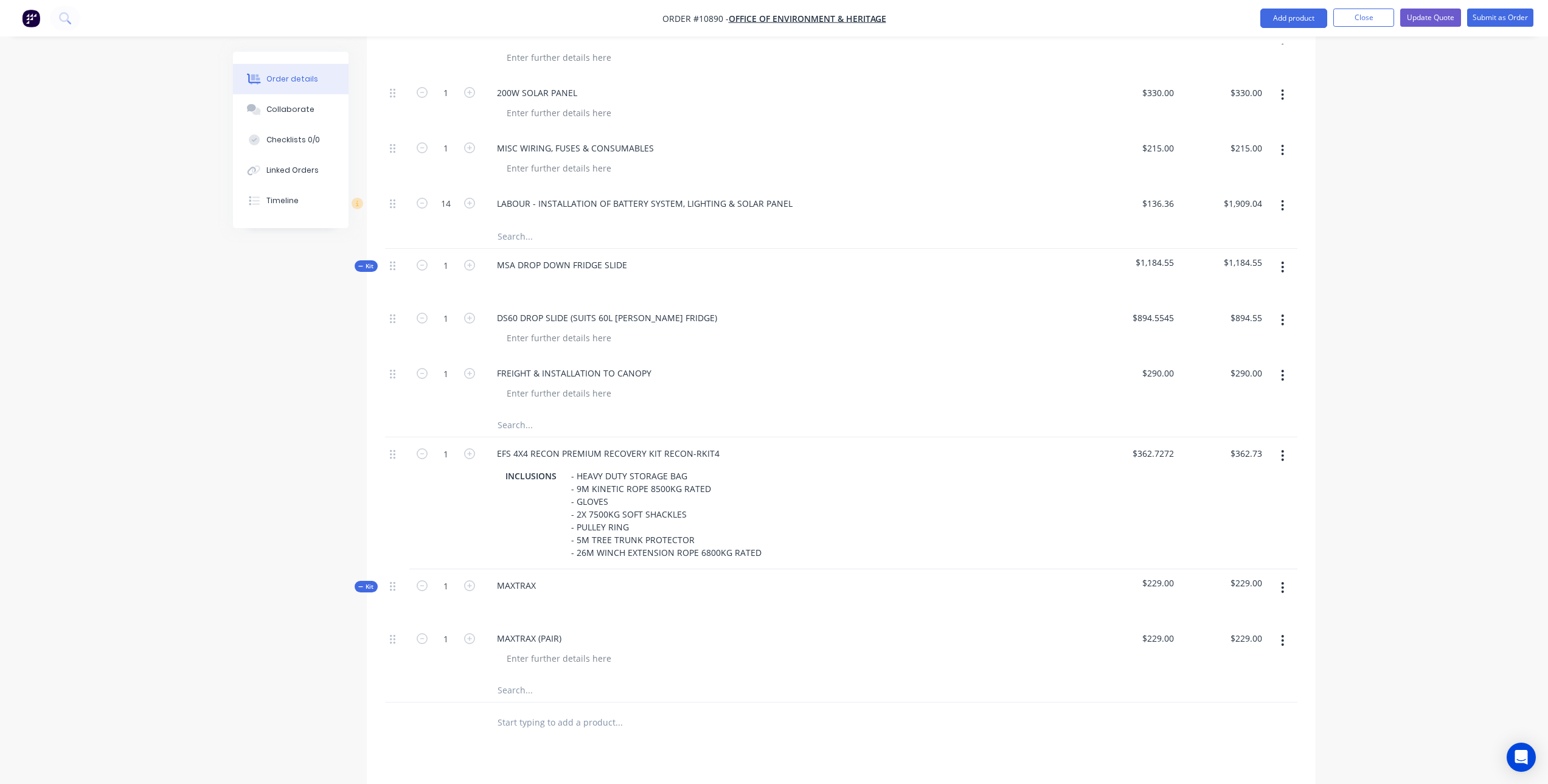
click at [530, 677] on input "text" at bounding box center [619, 689] width 244 height 24
type input "MAXTRAX MOUNTING KIT"
click at [603, 702] on button "Add MAXTRAX MOUNTING KIT to kit" at bounding box center [669, 721] width 365 height 39
click at [1165, 684] on input "0" at bounding box center [1165, 693] width 28 height 17
type input "$54.99"
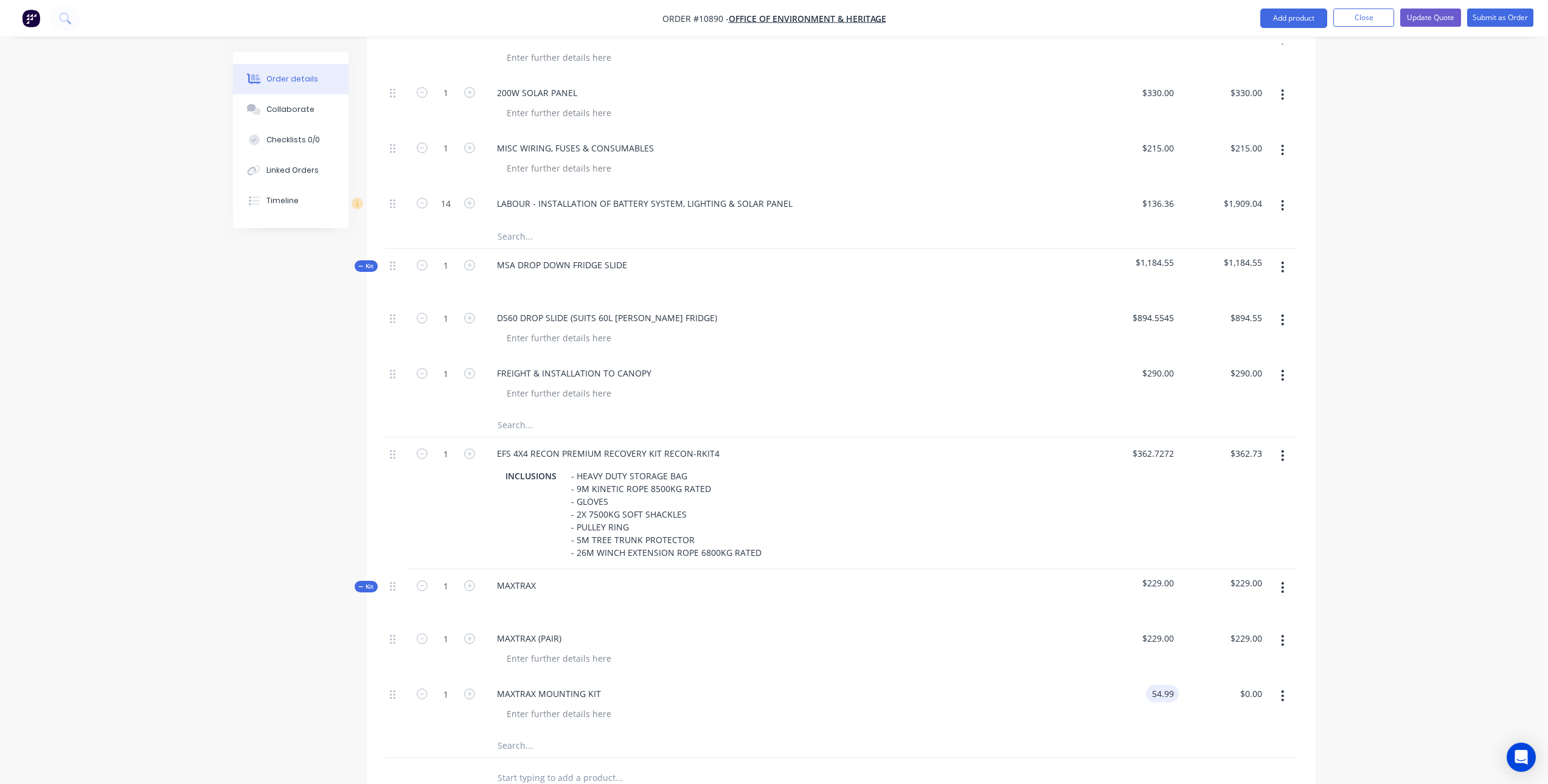
type input "$54.99"
click at [536, 732] on input "text" at bounding box center [619, 744] width 244 height 24
drag, startPoint x: 544, startPoint y: 601, endPoint x: 555, endPoint y: 601, distance: 11.0
click at [544, 629] on div "MAXTRAX (PAIR)" at bounding box center [529, 637] width 84 height 17
drag, startPoint x: 567, startPoint y: 600, endPoint x: 466, endPoint y: 605, distance: 101.1
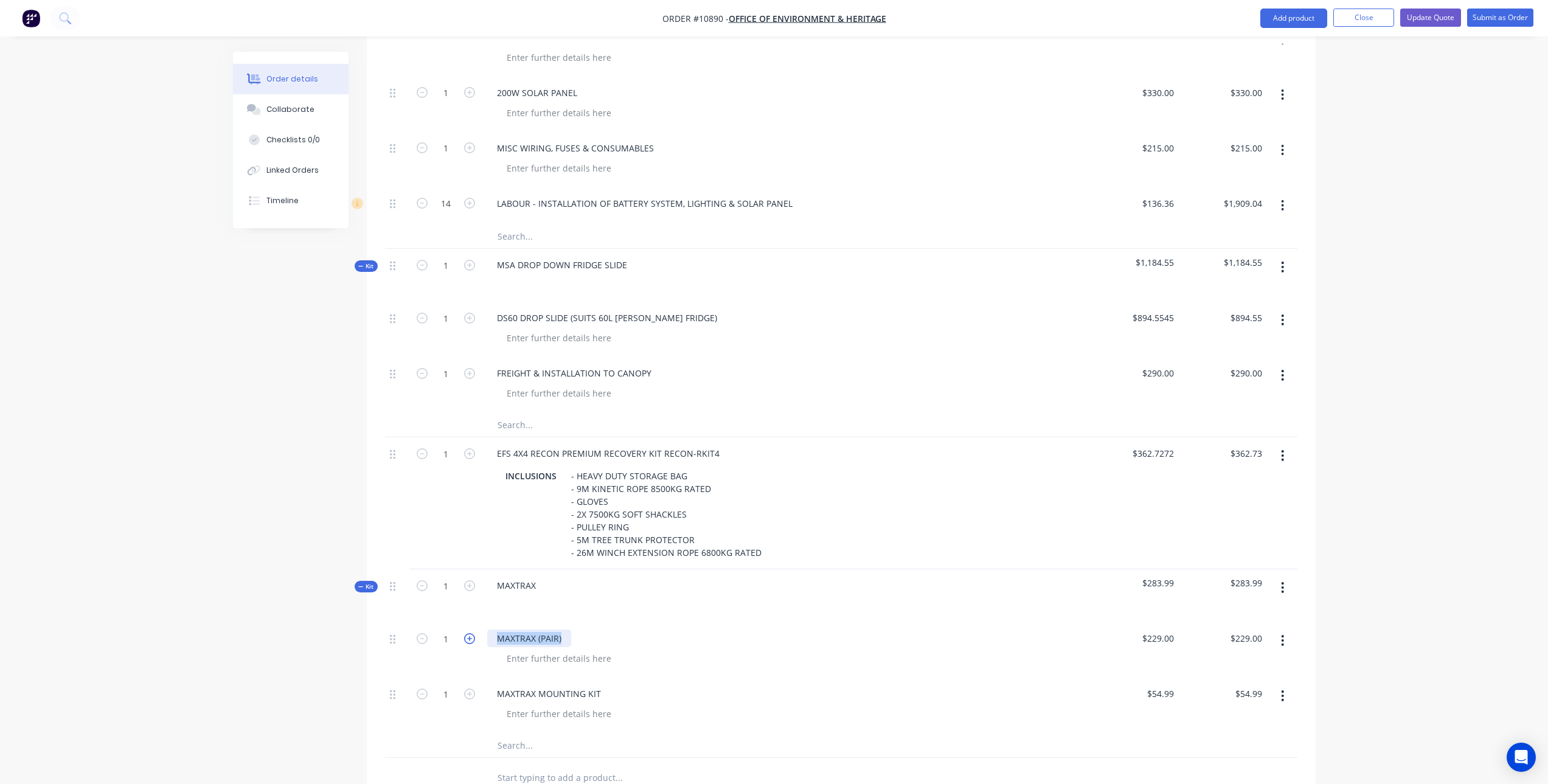
click at [466, 622] on div "1 MAXTRAX (PAIR) $229.00 $229.00 $229.00 $229.00" at bounding box center [841, 649] width 912 height 55
drag, startPoint x: 614, startPoint y: 600, endPoint x: 563, endPoint y: 601, distance: 51.0
click at [563, 629] on div "MAXTRAX MKII Safety Orange MTX02SO Description" at bounding box center [577, 645] width 180 height 31
drag, startPoint x: 559, startPoint y: 618, endPoint x: 480, endPoint y: 620, distance: 79.0
click at [480, 622] on div "1 MAXTRAX MKII Safety Orange MTX02SO Description $229.00 $229.00 $229.00 $229.00" at bounding box center [841, 655] width 912 height 68
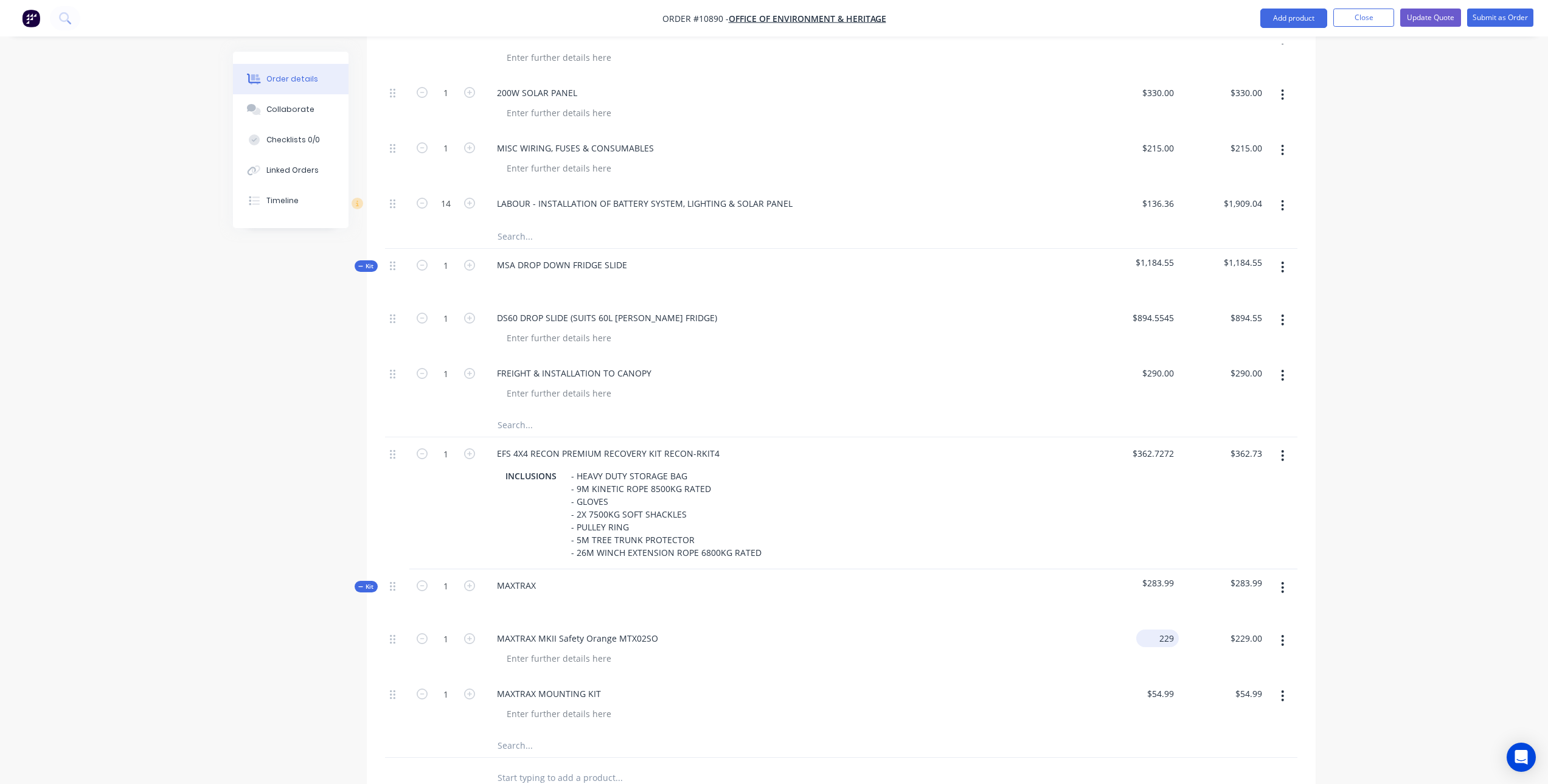
click at [1157, 629] on div "229 $229.00" at bounding box center [1158, 637] width 43 height 17
type input "$319.00"
click at [1094, 622] on div "$319.00 319" at bounding box center [1134, 649] width 88 height 55
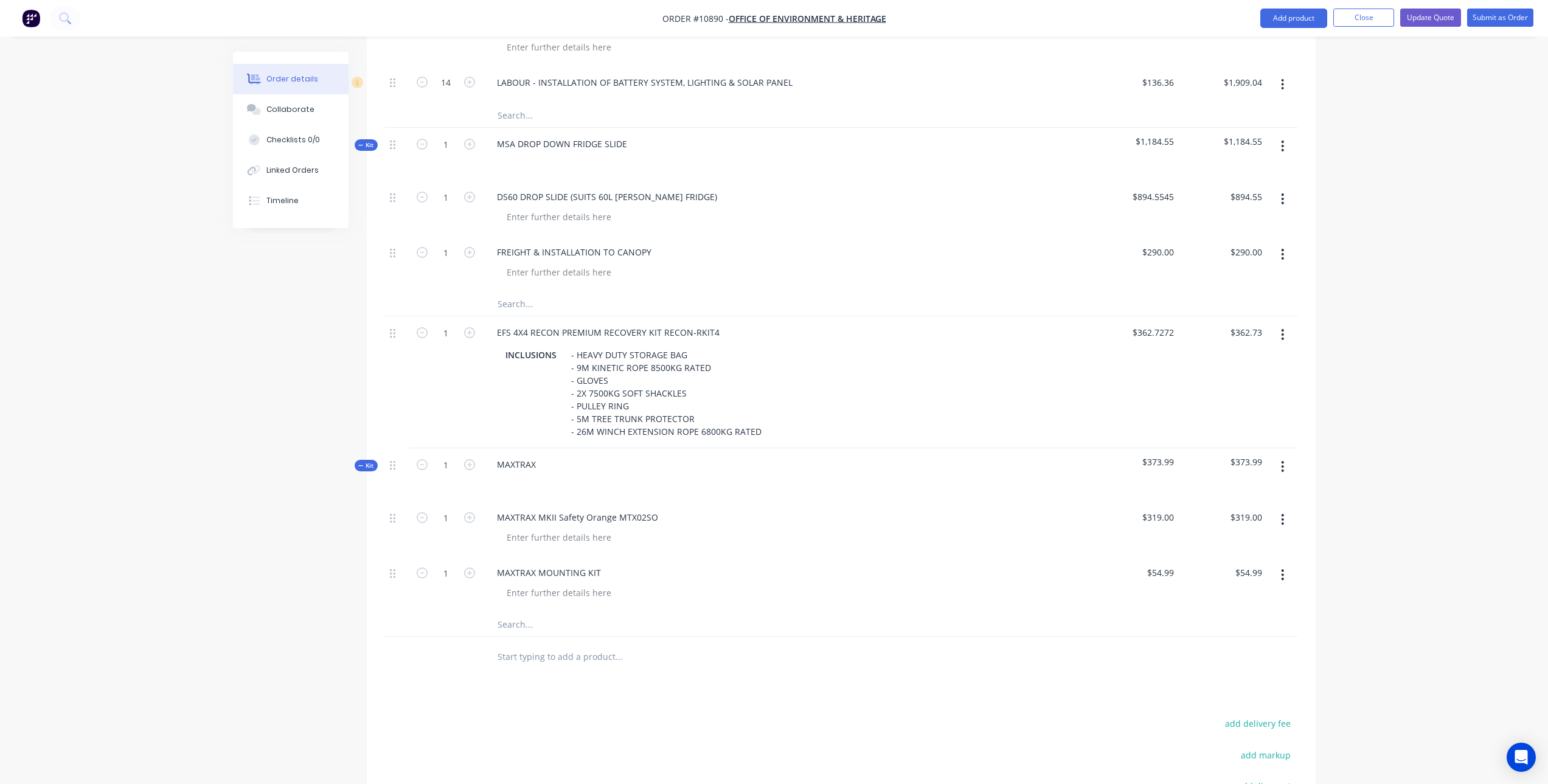
scroll to position [1325, 0]
click at [588, 583] on div at bounding box center [559, 591] width 124 height 17
click at [503, 583] on div "WILL REQUIRE PADLOCKS" at bounding box center [558, 591] width 122 height 17
click at [613, 583] on div "WILL REQUIRE PADLOCKS" at bounding box center [558, 591] width 122 height 17
click at [507, 583] on div "WILL REQUIRE PADLOCKS TO BE THEFT PROOF" at bounding box center [601, 598] width 207 height 31
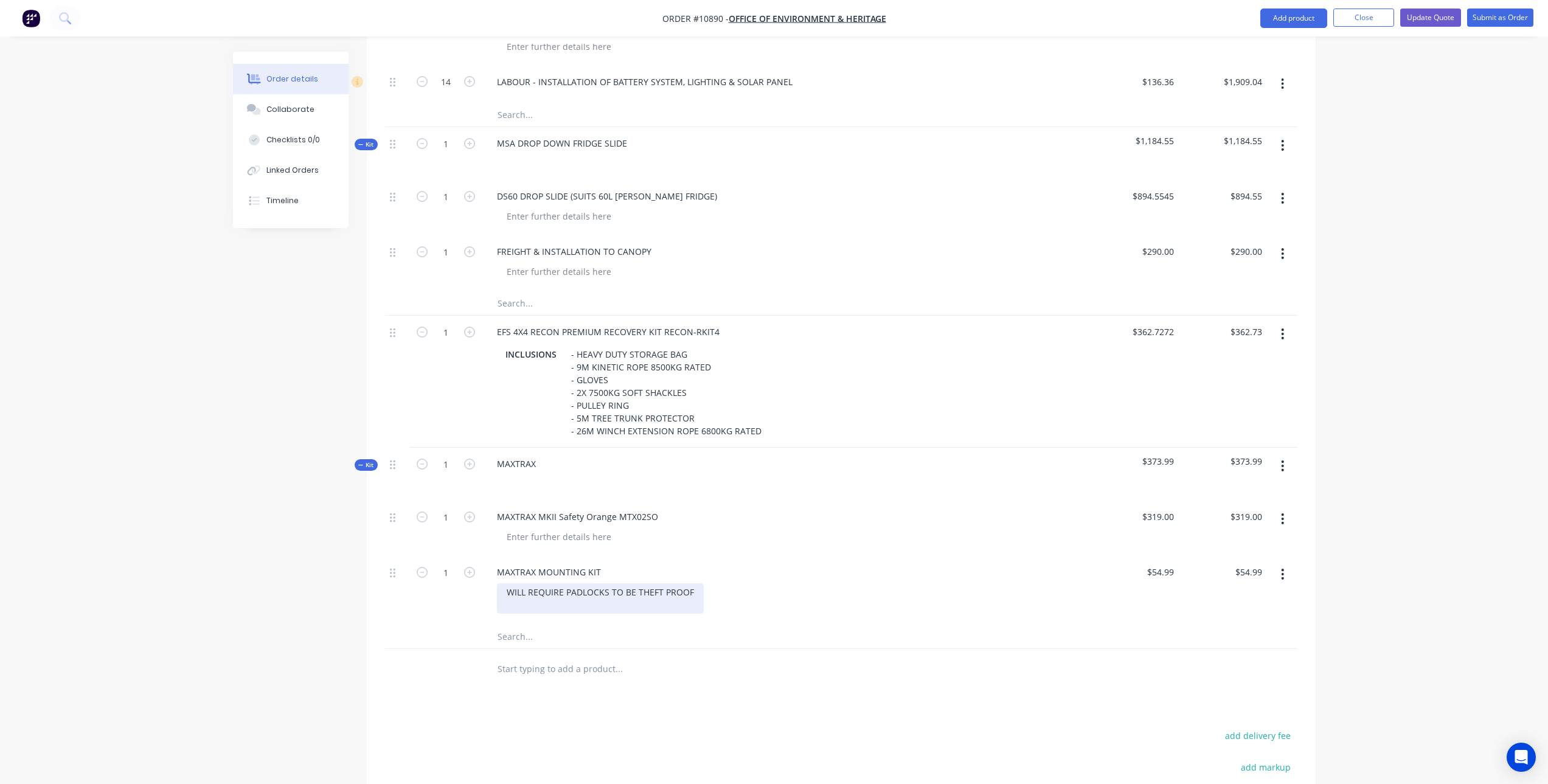
click at [563, 583] on div "WILL REQUIRE PADLOCKS TO BE THEFT PROOF" at bounding box center [601, 598] width 207 height 31
click at [550, 611] on input "text" at bounding box center [619, 623] width 244 height 24
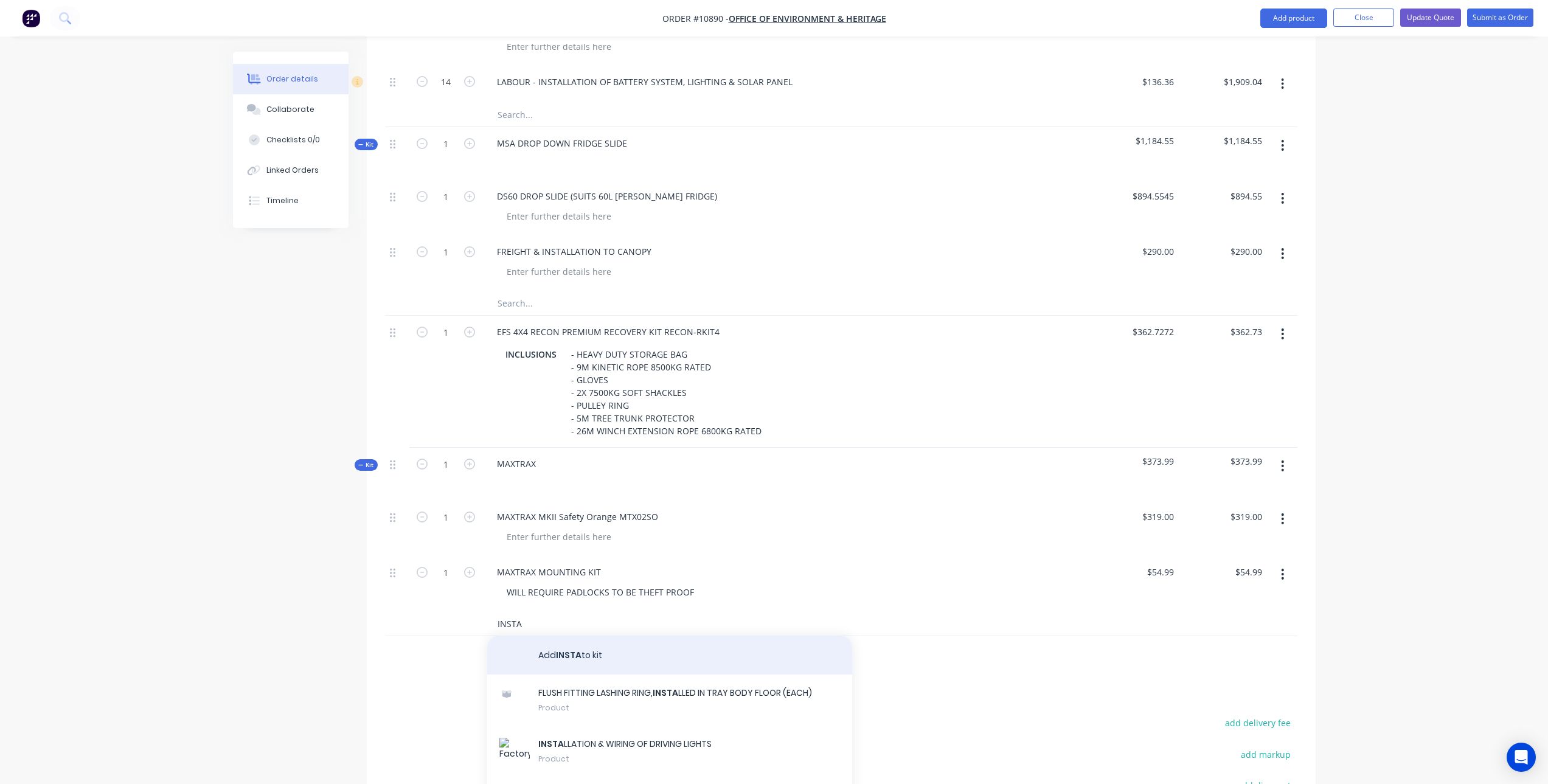
type input "INSTA"
click at [559, 636] on button "Add INSTA to kit" at bounding box center [669, 655] width 365 height 39
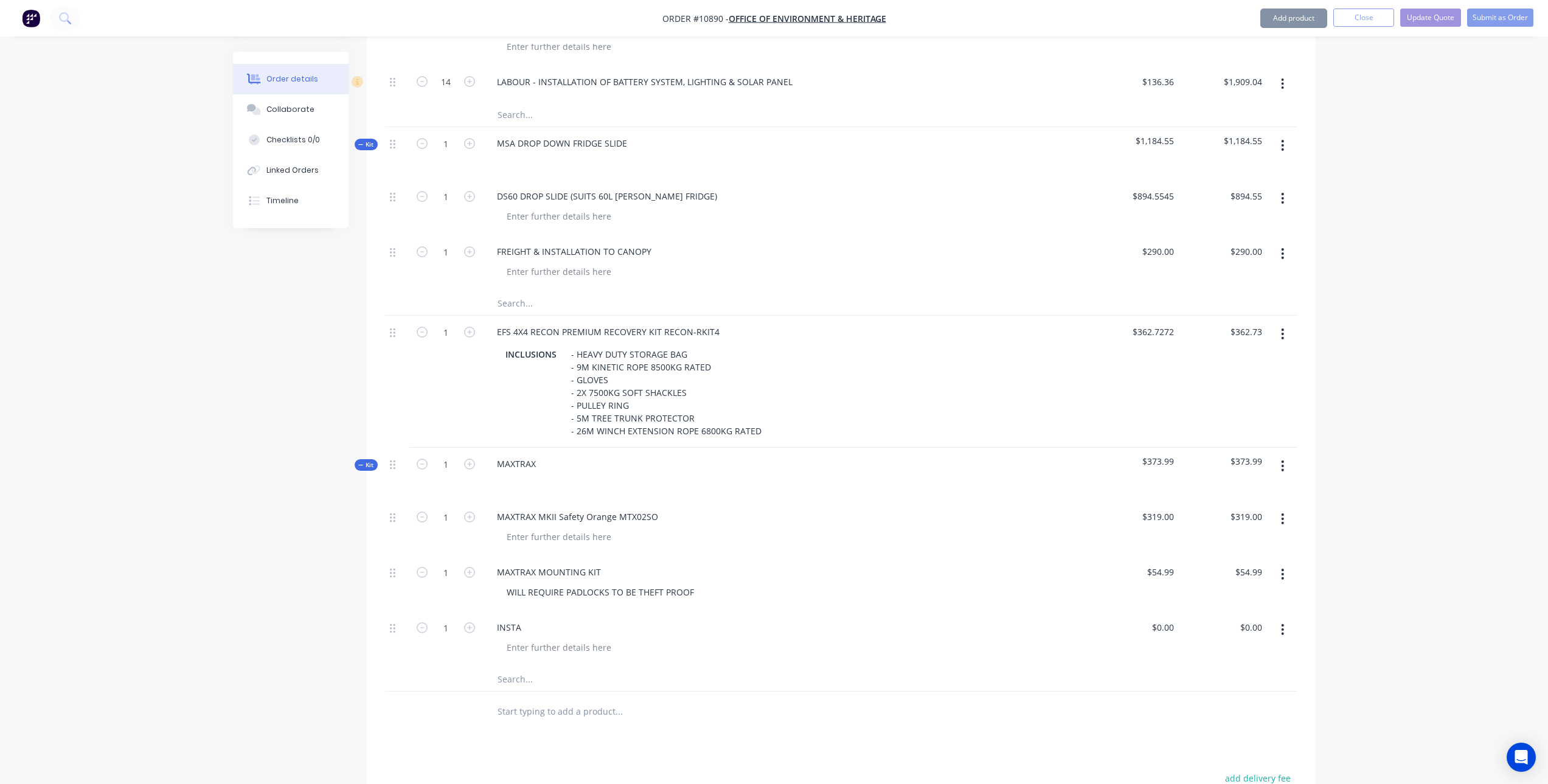
click at [538, 618] on div "INSTA" at bounding box center [786, 626] width 599 height 17
click at [524, 618] on div "INSTA" at bounding box center [509, 626] width 43 height 17
click at [1162, 618] on div "0 $0.00" at bounding box center [1162, 626] width 33 height 17
type input "$127.2727"
type input "$127.27"
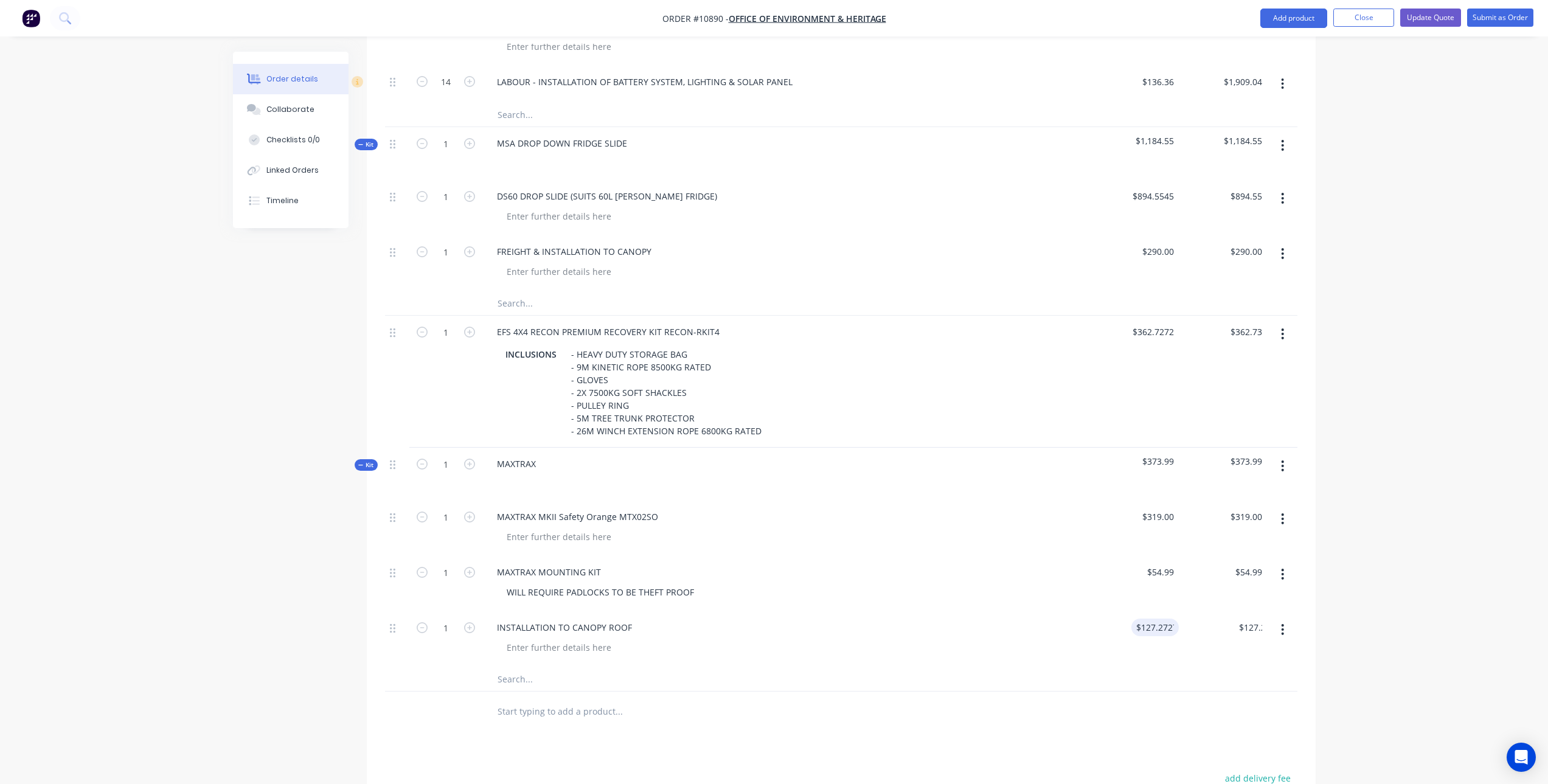
click at [791, 693] on div at bounding box center [702, 712] width 438 height 40
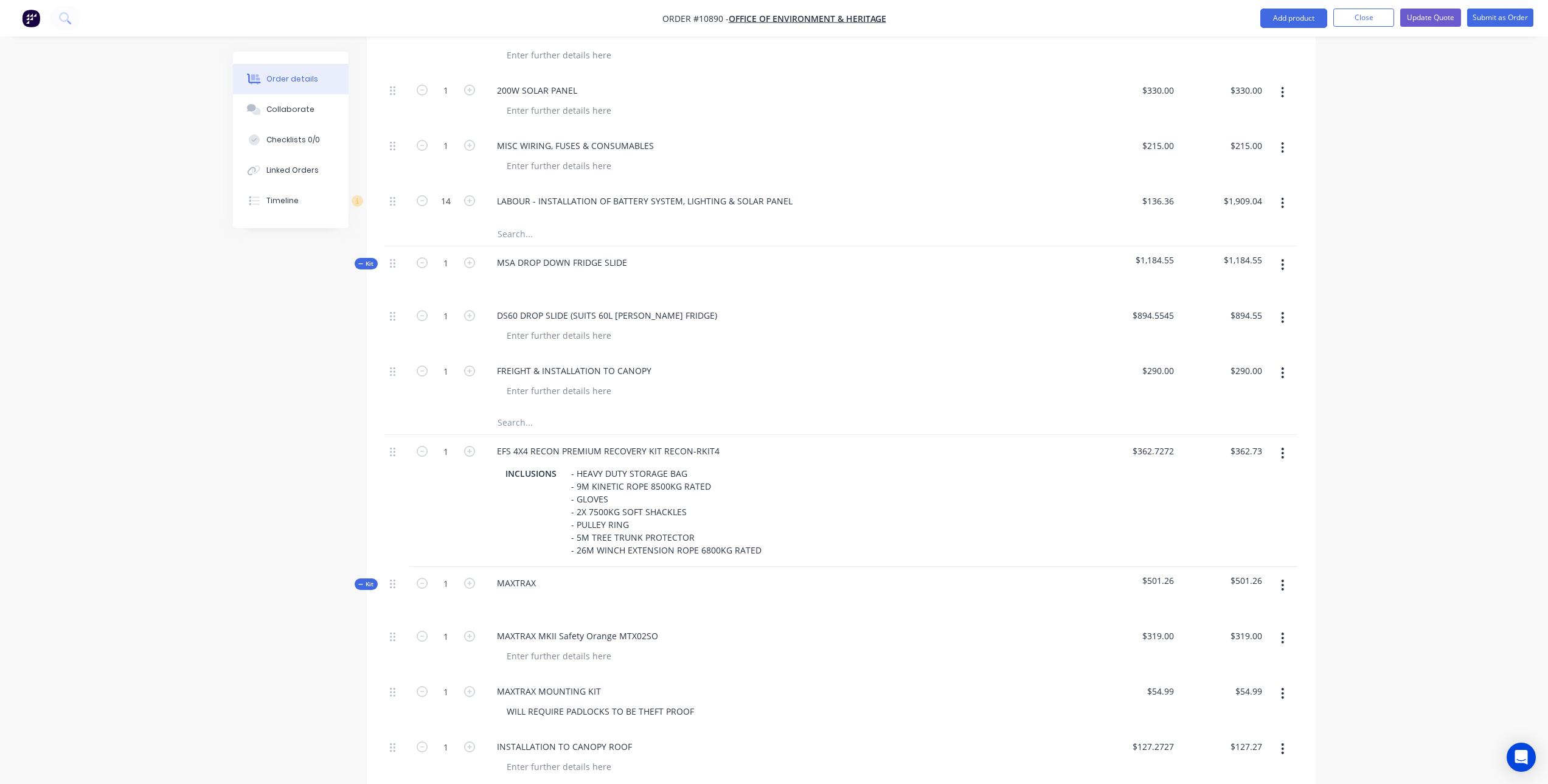
scroll to position [1386, 0]
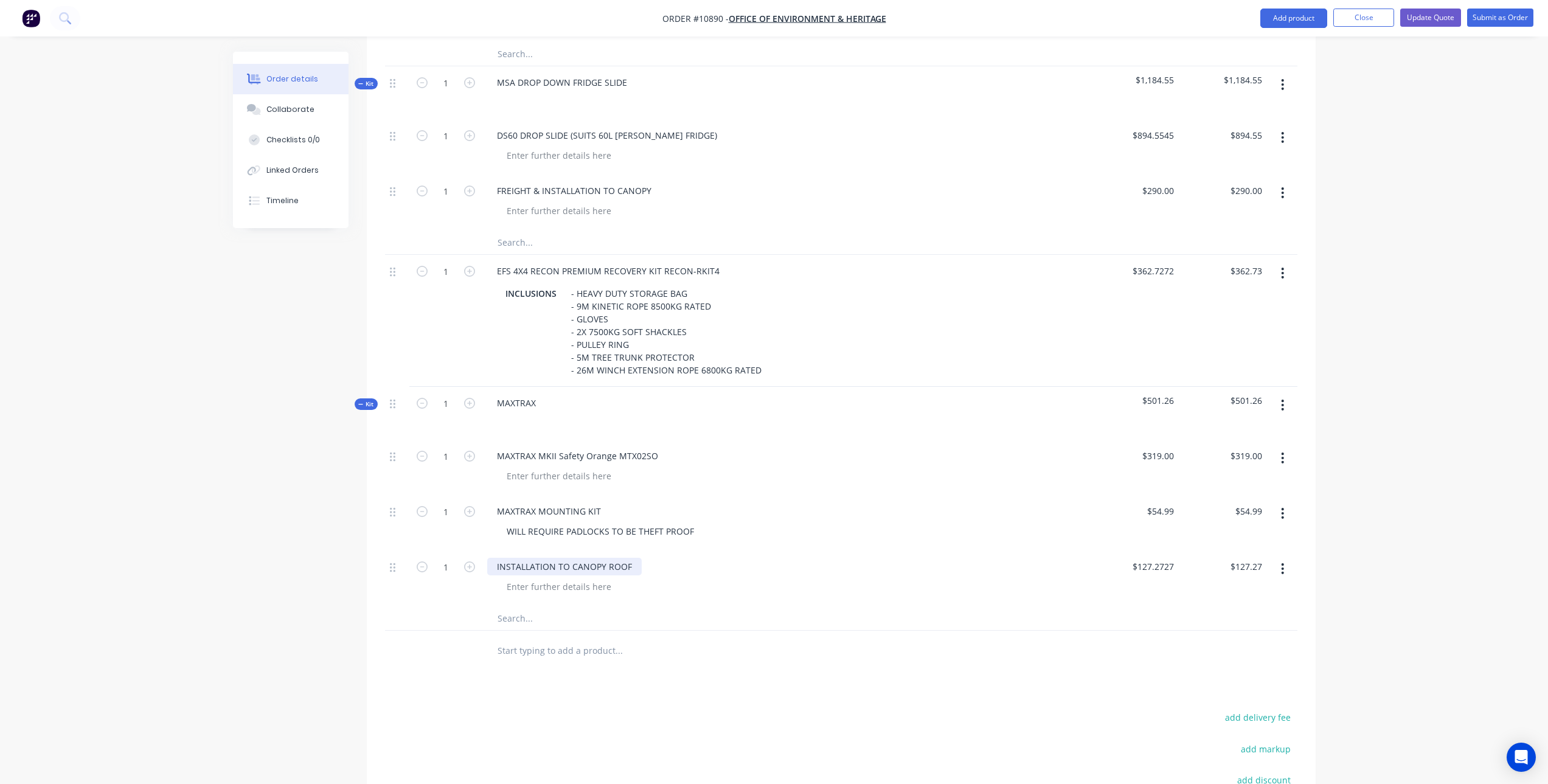
click at [631, 558] on div "INSTALLATION TO CANOPY ROOF" at bounding box center [564, 566] width 155 height 17
click at [697, 649] on div "Products Show / Hide columns Add product Qty Price Total Kit 1 CUSTOM BUILT CAN…" at bounding box center [841, 16] width 949 height 1840
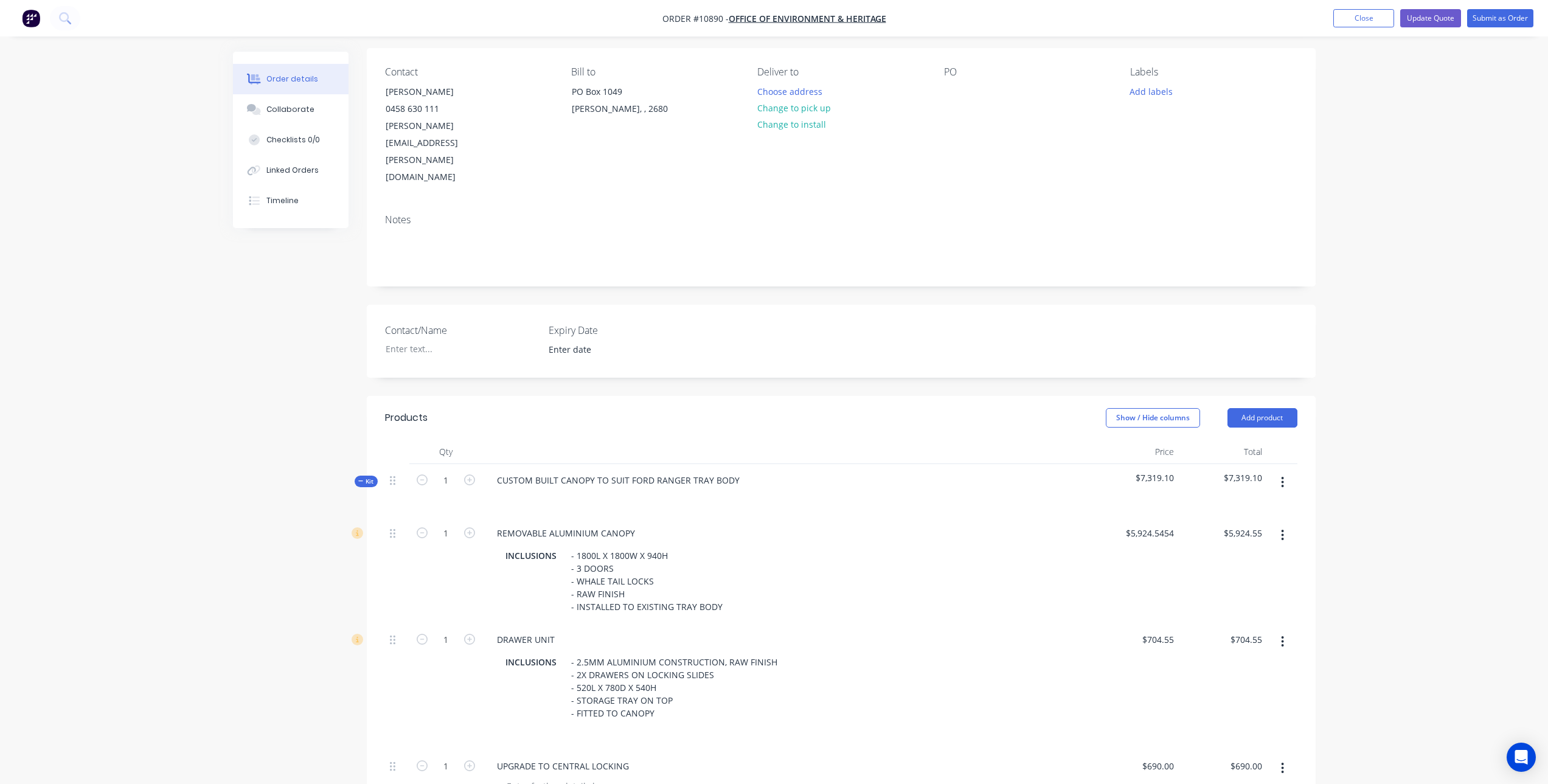
scroll to position [0, 0]
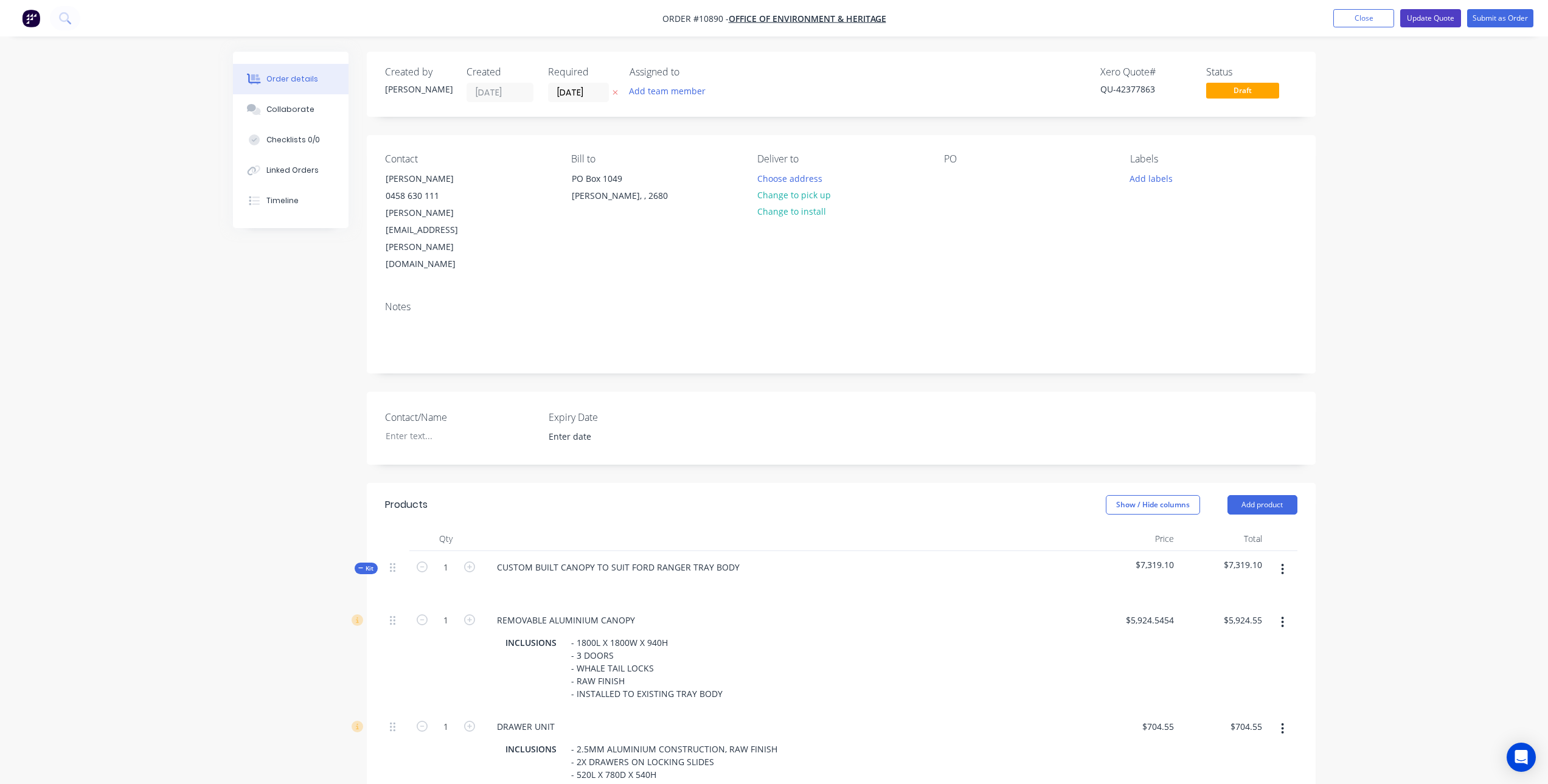
click at [1424, 14] on button "Update Quote" at bounding box center [1430, 18] width 61 height 18
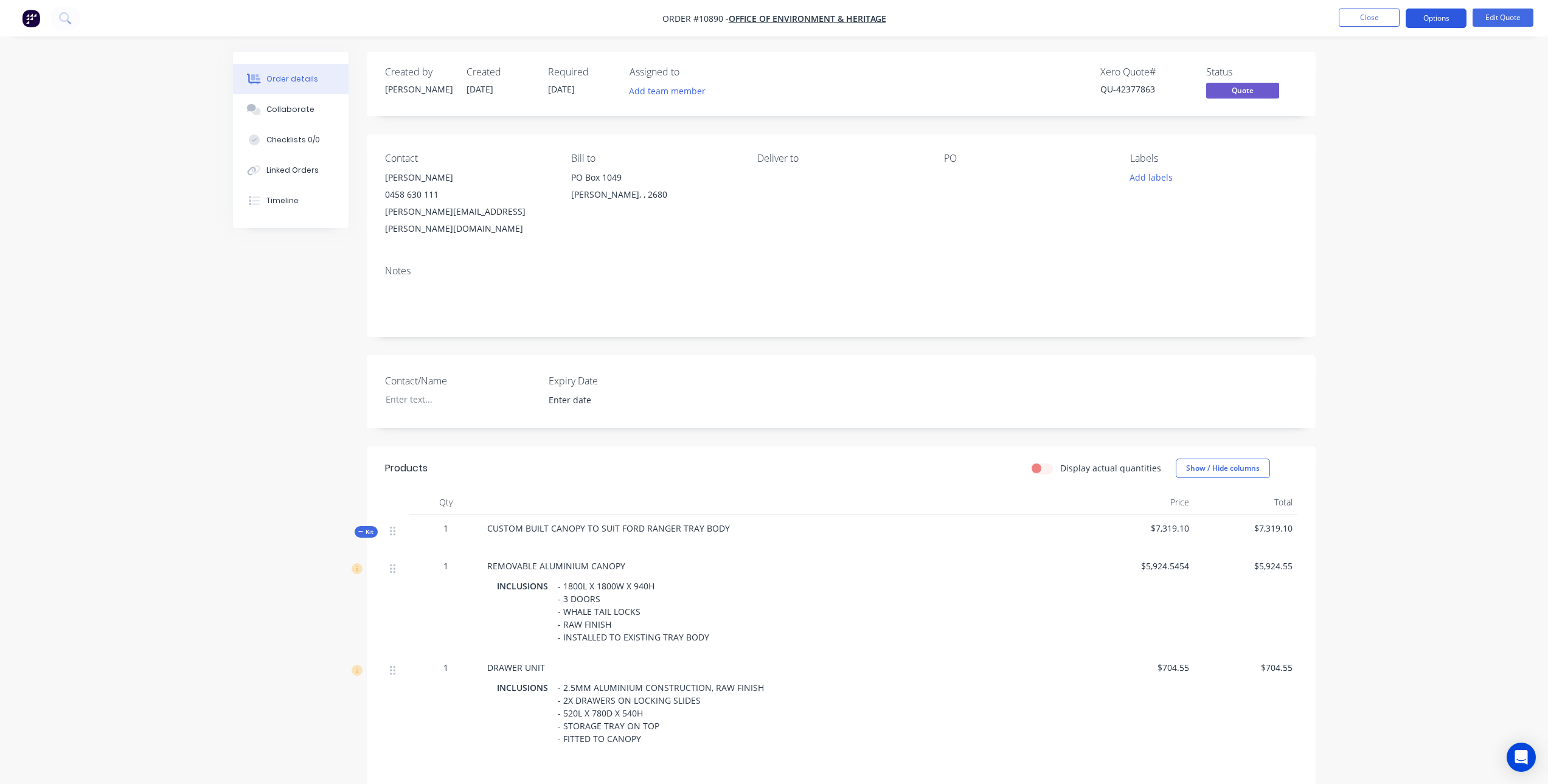
click at [1419, 19] on button "Options" at bounding box center [1436, 17] width 61 height 19
click at [1370, 73] on div "Quote" at bounding box center [1400, 73] width 112 height 17
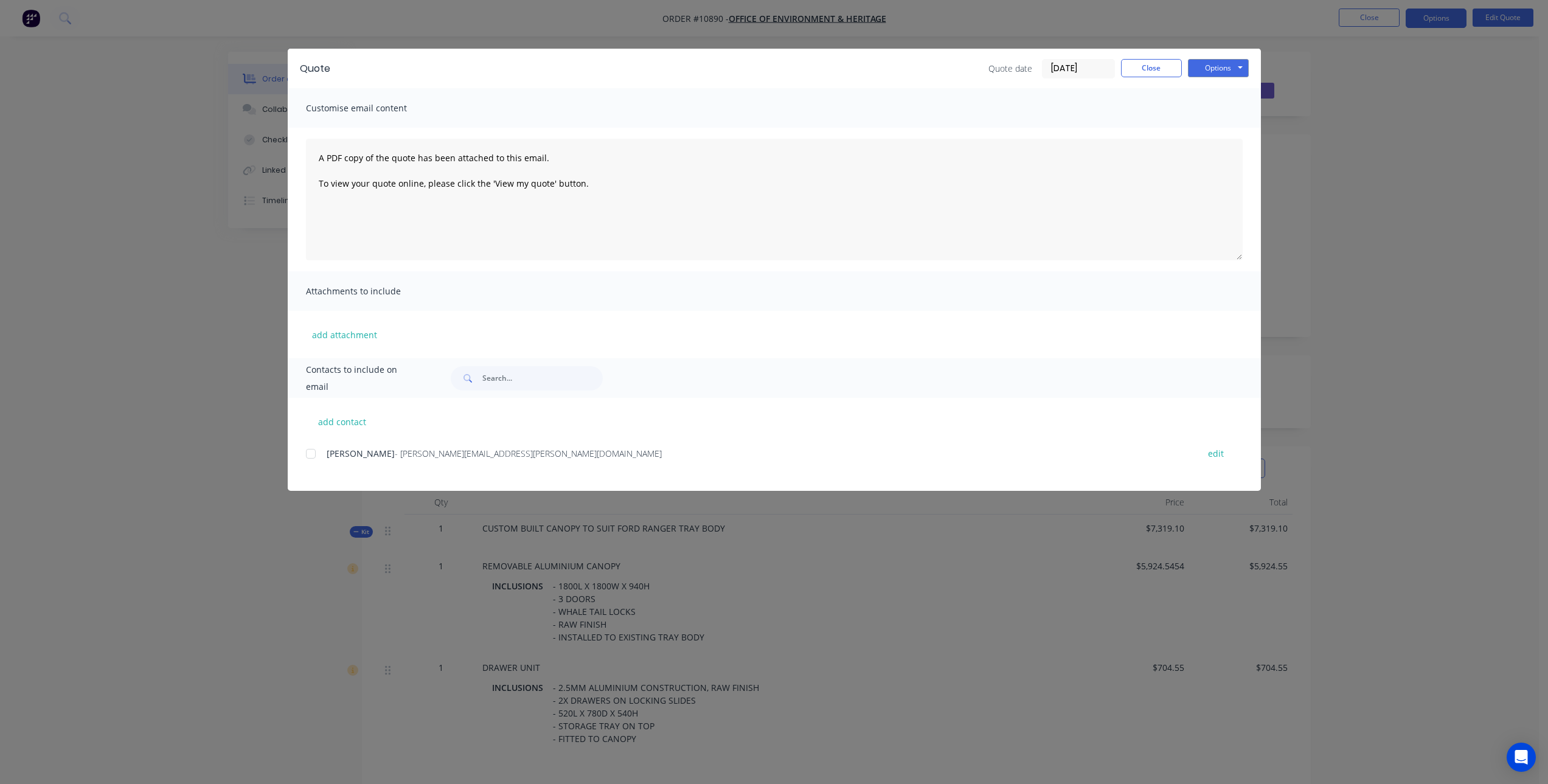
click at [309, 458] on div at bounding box center [311, 454] width 24 height 24
click at [1236, 70] on button "Options" at bounding box center [1218, 68] width 61 height 18
click at [1220, 129] on button "Email" at bounding box center [1227, 129] width 78 height 20
click at [1168, 63] on button "Close" at bounding box center [1151, 68] width 61 height 18
